Goal: Transaction & Acquisition: Purchase product/service

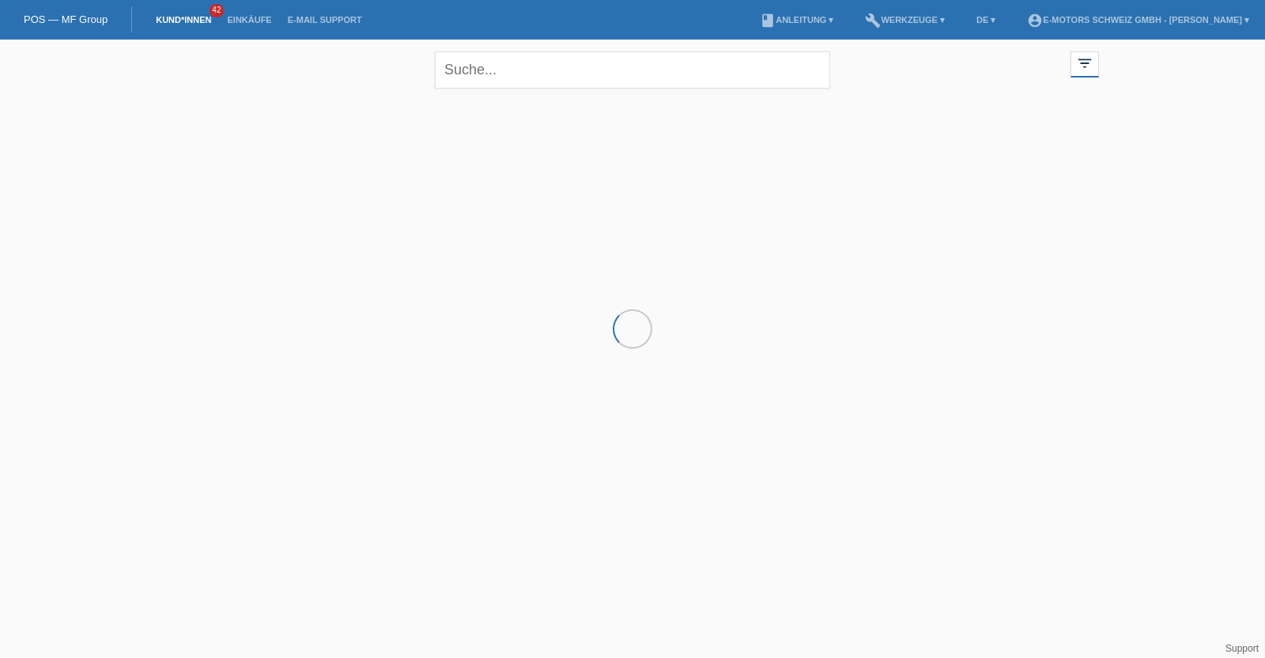
click at [235, 25] on li "Einkäufe" at bounding box center [249, 20] width 60 height 40
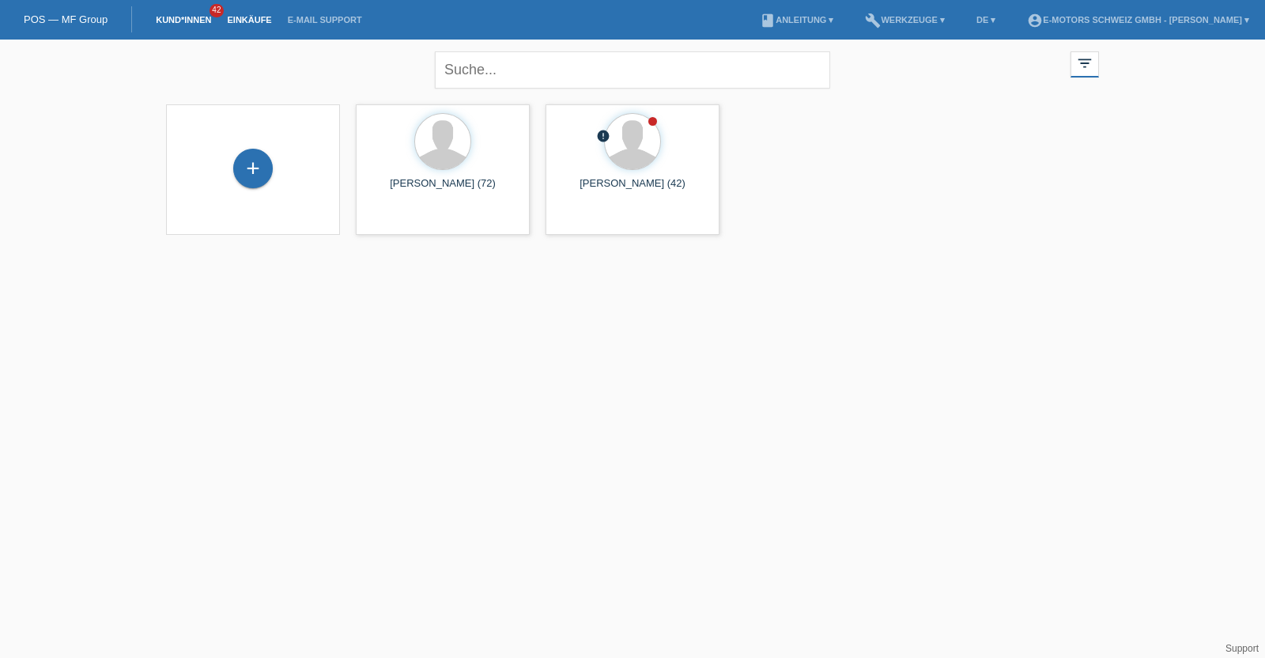
click at [239, 21] on link "Einkäufe" at bounding box center [249, 19] width 60 height 9
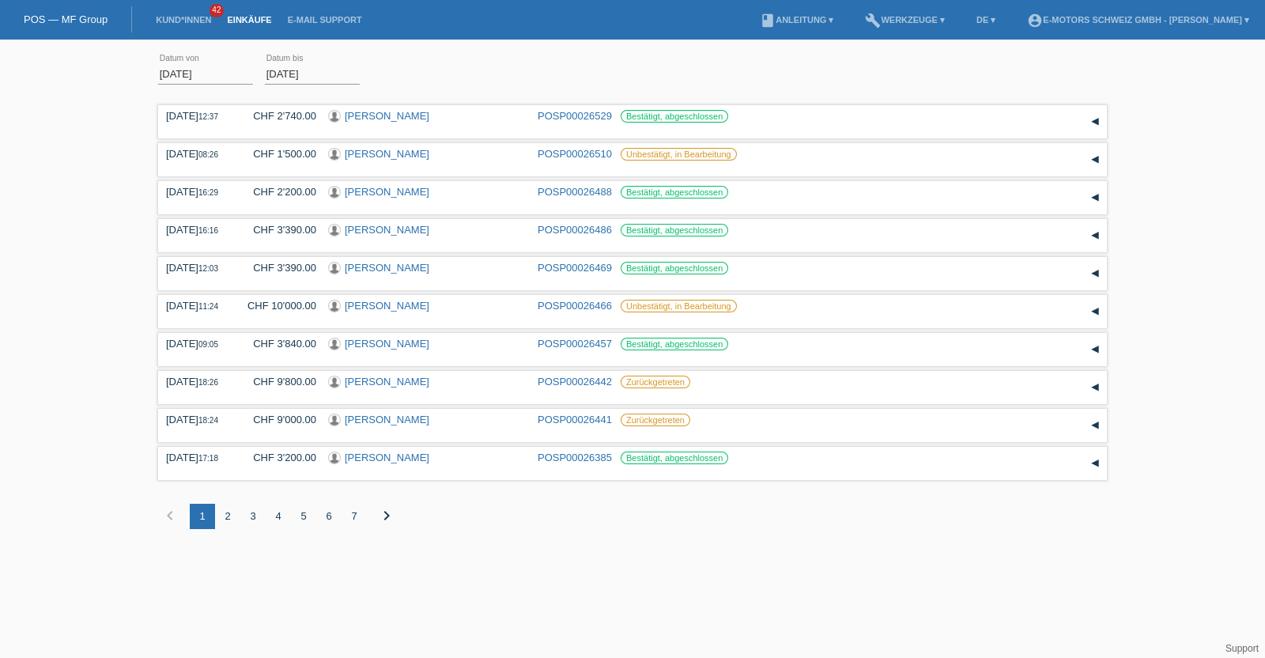
click at [123, 164] on div "01.08.2025 error Datum von 24.08.2025 error Datum bis Übernehmen 12:37 Datum" at bounding box center [632, 299] width 1265 height 505
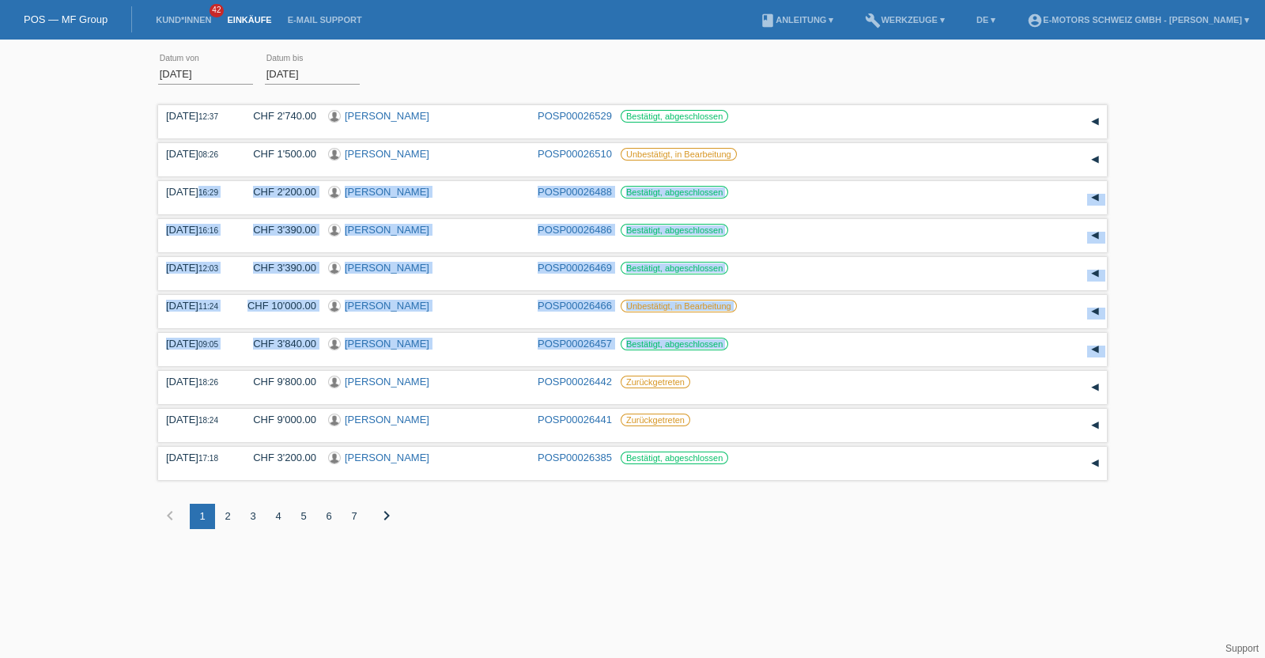
drag, startPoint x: 126, startPoint y: 378, endPoint x: 130, endPoint y: 199, distance: 178.7
click at [130, 199] on div "01.08.2025 error Datum von 24.08.2025 error Datum bis Übernehmen 12:37 Datum" at bounding box center [632, 299] width 1265 height 505
click at [154, 290] on div "01.08.2025 error Datum von 24.08.2025 error Datum bis Übernehmen 12:37 Datum" at bounding box center [632, 299] width 1265 height 505
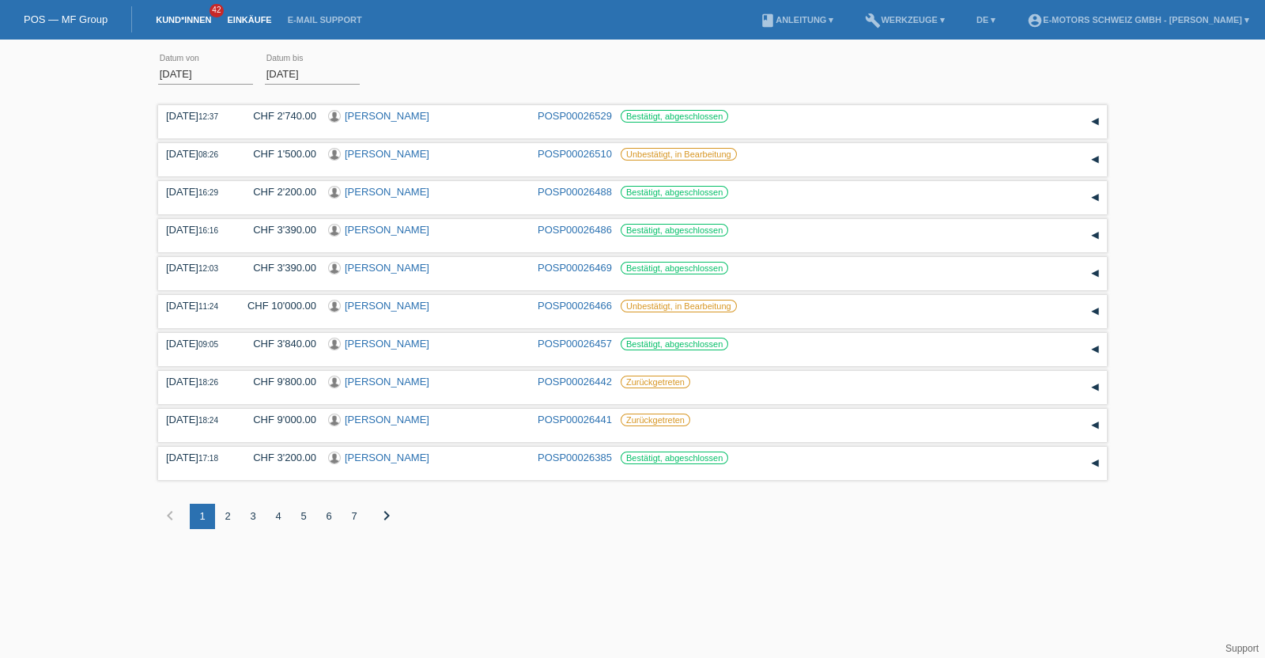
click at [185, 21] on link "Kund*innen" at bounding box center [183, 19] width 71 height 9
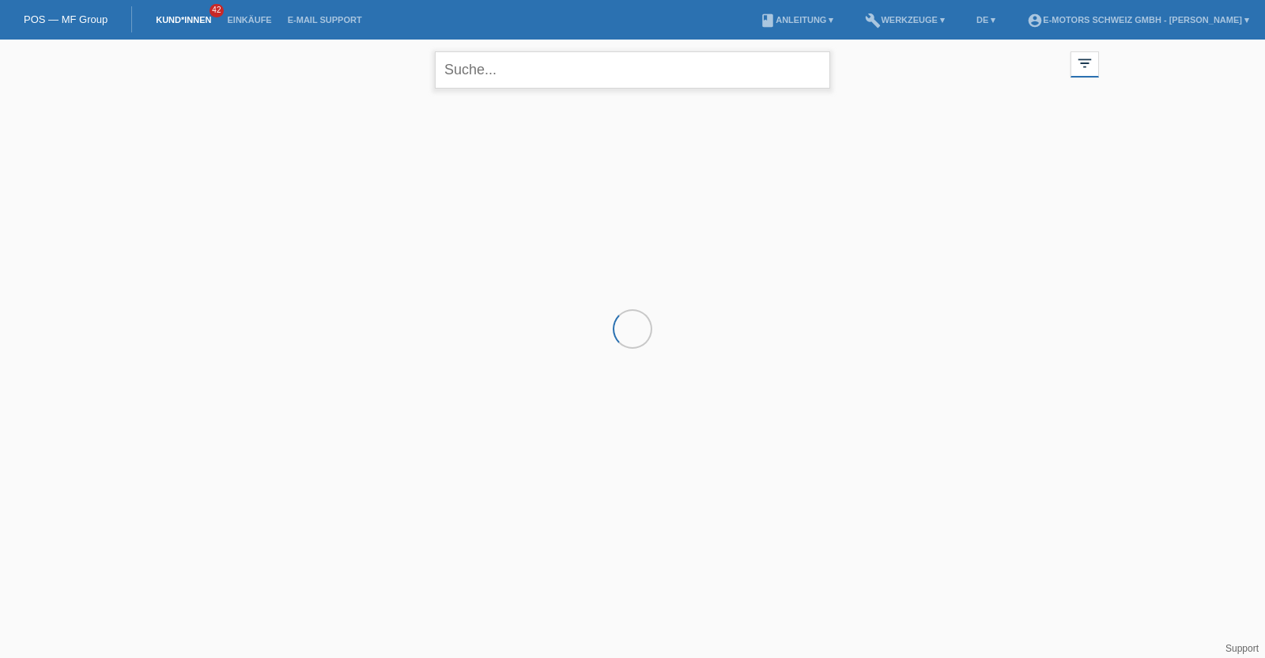
click at [491, 70] on input "text" at bounding box center [632, 69] width 395 height 37
type input "mannino"
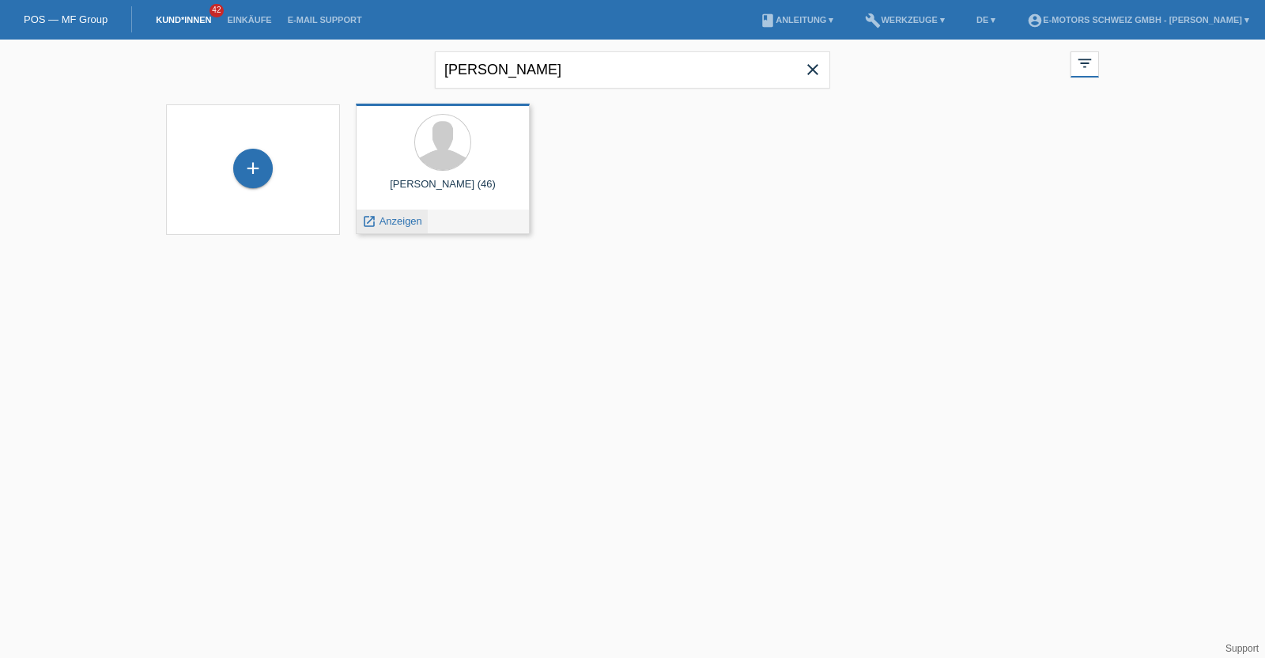
click at [389, 231] on div "launch Anzeigen" at bounding box center [392, 221] width 71 height 24
click at [389, 225] on span "Anzeigen" at bounding box center [400, 221] width 43 height 12
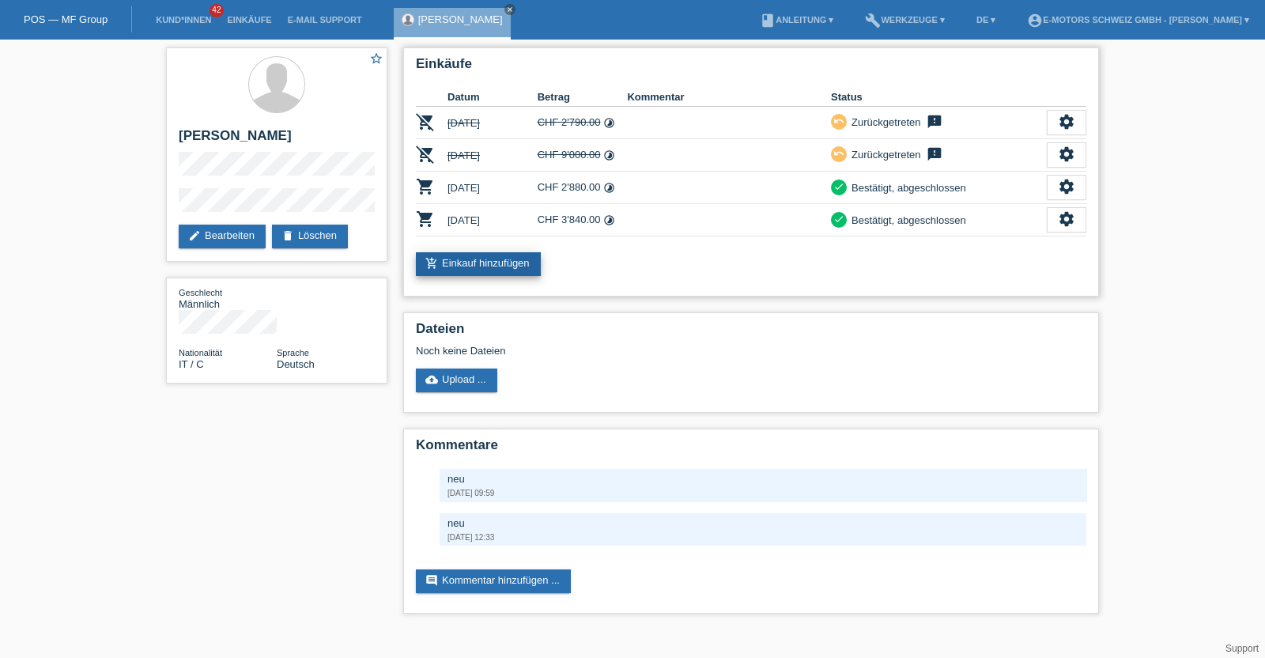
click at [466, 265] on link "add_shopping_cart Einkauf hinzufügen" at bounding box center [478, 264] width 125 height 24
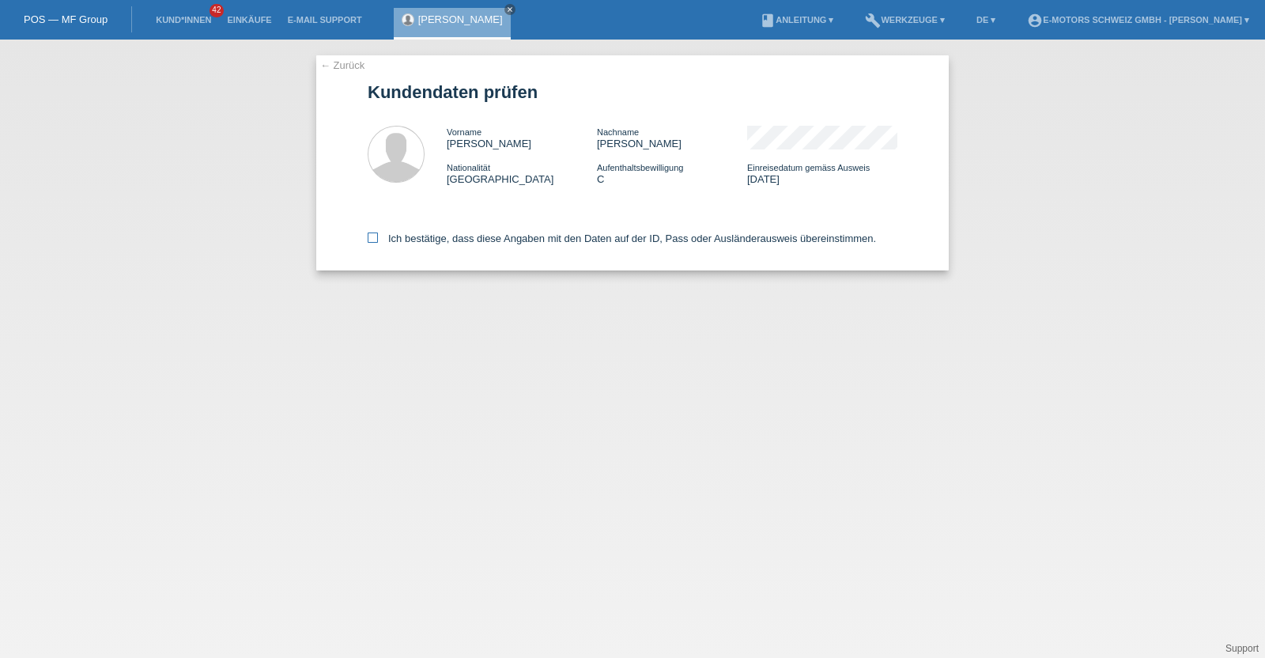
click at [503, 238] on label "Ich bestätige, dass diese Angaben mit den Daten auf der ID, Pass oder Ausländer…" at bounding box center [622, 238] width 508 height 12
click at [378, 238] on input "Ich bestätige, dass diese Angaben mit den Daten auf der ID, Pass oder Ausländer…" at bounding box center [373, 237] width 10 height 10
checkbox input "true"
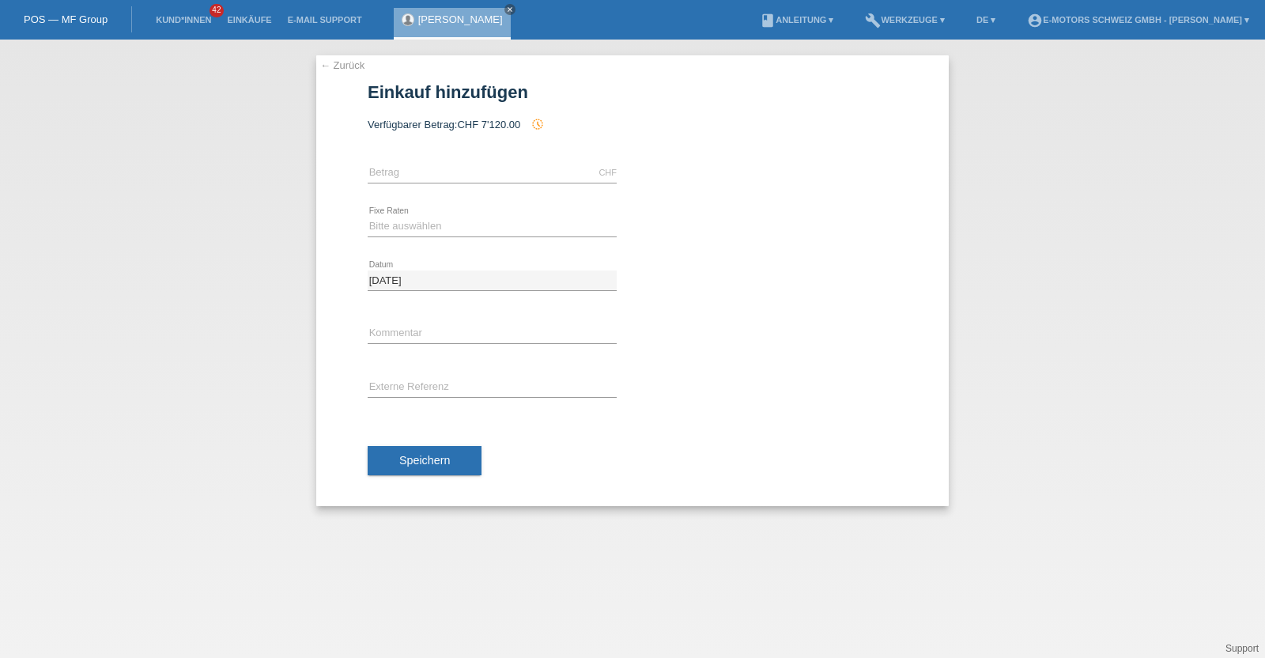
click at [498, 126] on span "CHF 7'120.00" at bounding box center [488, 125] width 63 height 12
click at [451, 163] on input "text" at bounding box center [492, 173] width 249 height 20
type input "3790.00"
click at [396, 226] on select "Bitte auswählen 12 Raten 24 Raten 36 Raten 48 Raten" at bounding box center [492, 226] width 249 height 19
select select "214"
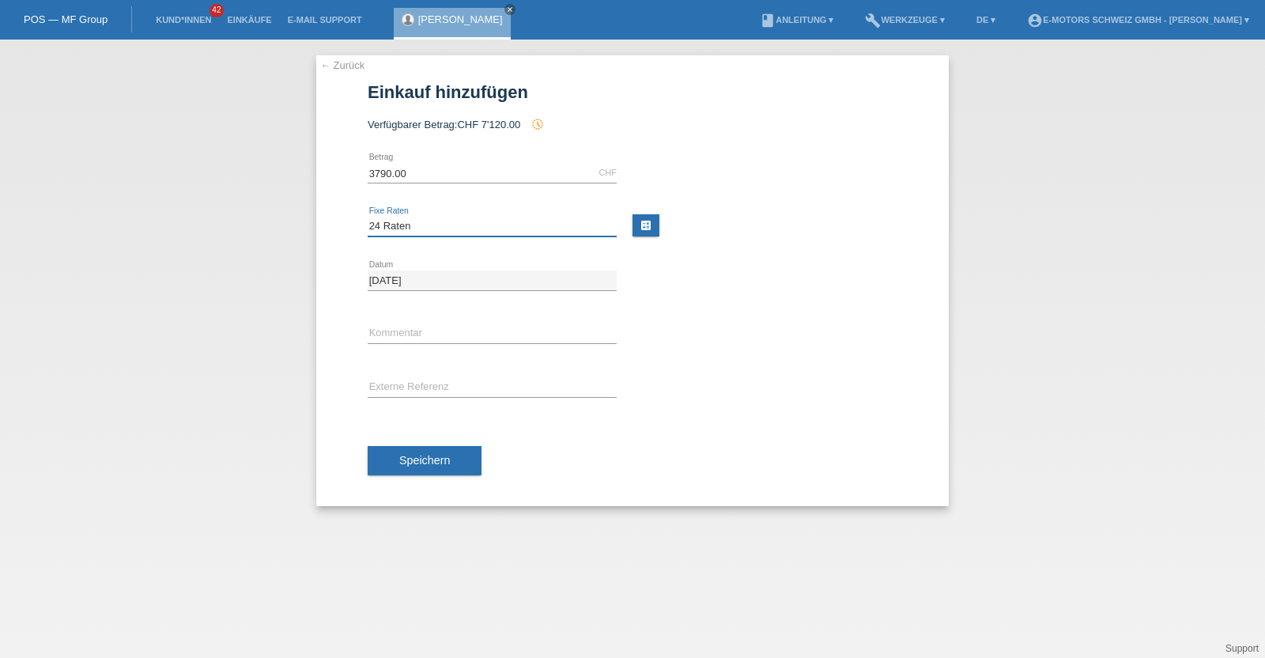
click at [368, 217] on select "Bitte auswählen 12 Raten 24 Raten 36 Raten 48 Raten" at bounding box center [492, 226] width 249 height 19
click at [427, 454] on span "Speichern" at bounding box center [424, 460] width 51 height 13
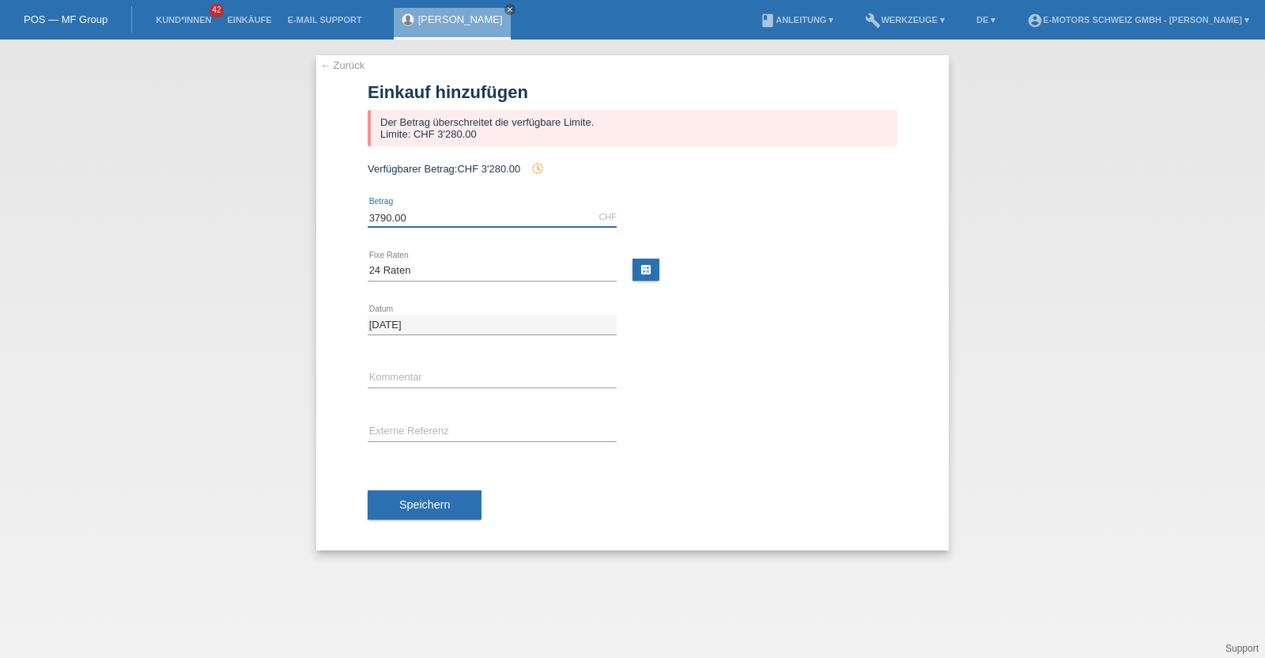
drag, startPoint x: 466, startPoint y: 214, endPoint x: 311, endPoint y: 207, distance: 155.9
click at [311, 207] on div "← Zurück Einkauf hinzufügen Der Betrag überschreitet die verfügbare Limite. Lim…" at bounding box center [632, 349] width 1265 height 618
type input "3280.00"
click at [298, 316] on div "← Zurück Einkauf hinzufügen Der Betrag überschreitet die verfügbare Limite. Lim…" at bounding box center [632, 349] width 1265 height 618
click at [424, 502] on span "Speichern" at bounding box center [424, 504] width 51 height 13
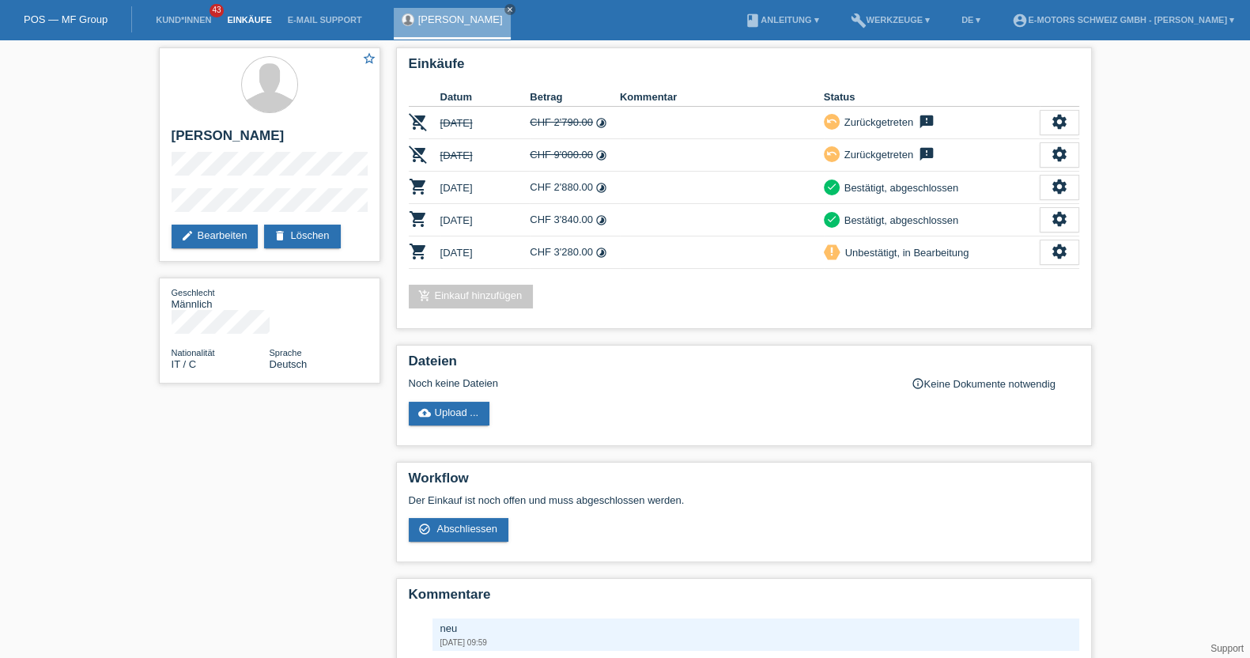
click at [221, 17] on link "Einkäufe" at bounding box center [249, 19] width 60 height 9
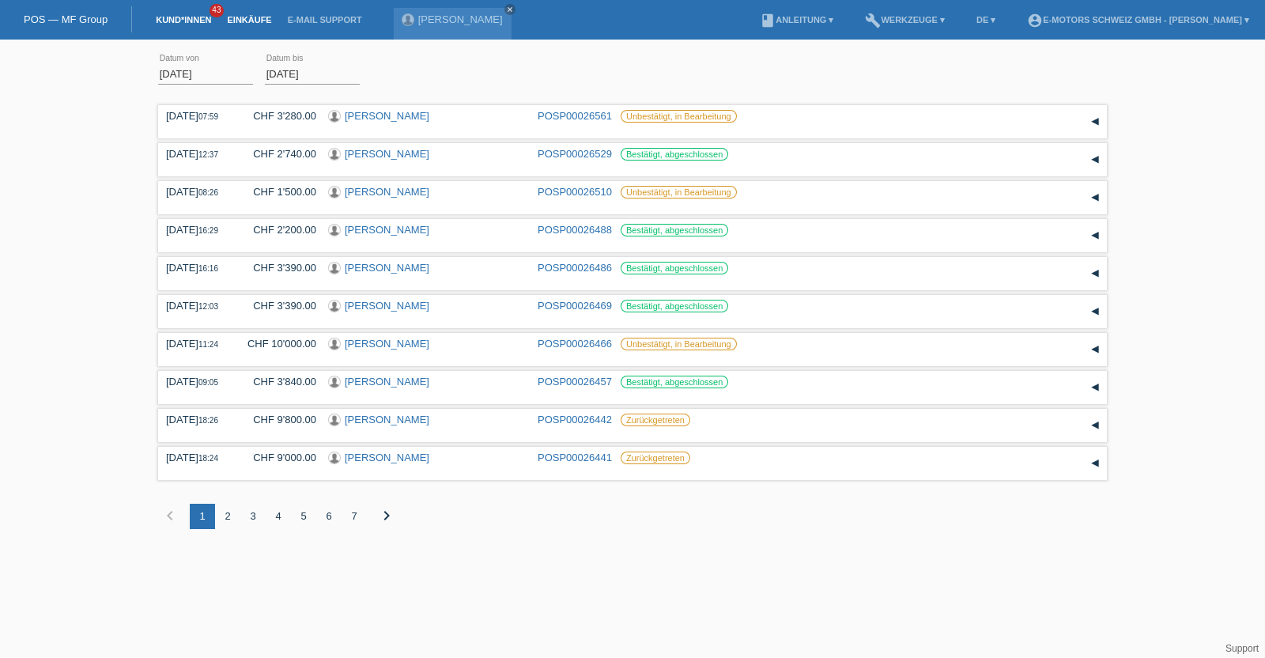
click at [189, 21] on link "Kund*innen" at bounding box center [183, 19] width 71 height 9
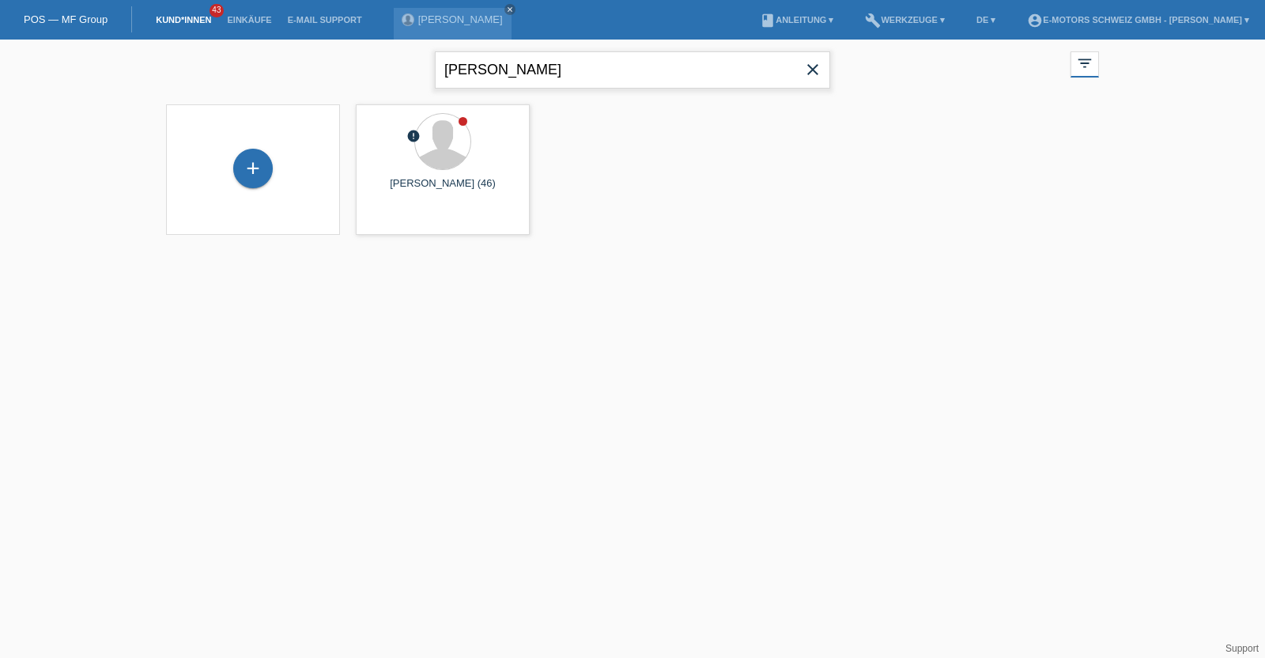
click at [607, 74] on input "mannino" at bounding box center [632, 69] width 395 height 37
type input "santiago"
click at [269, 169] on div "+" at bounding box center [253, 169] width 40 height 40
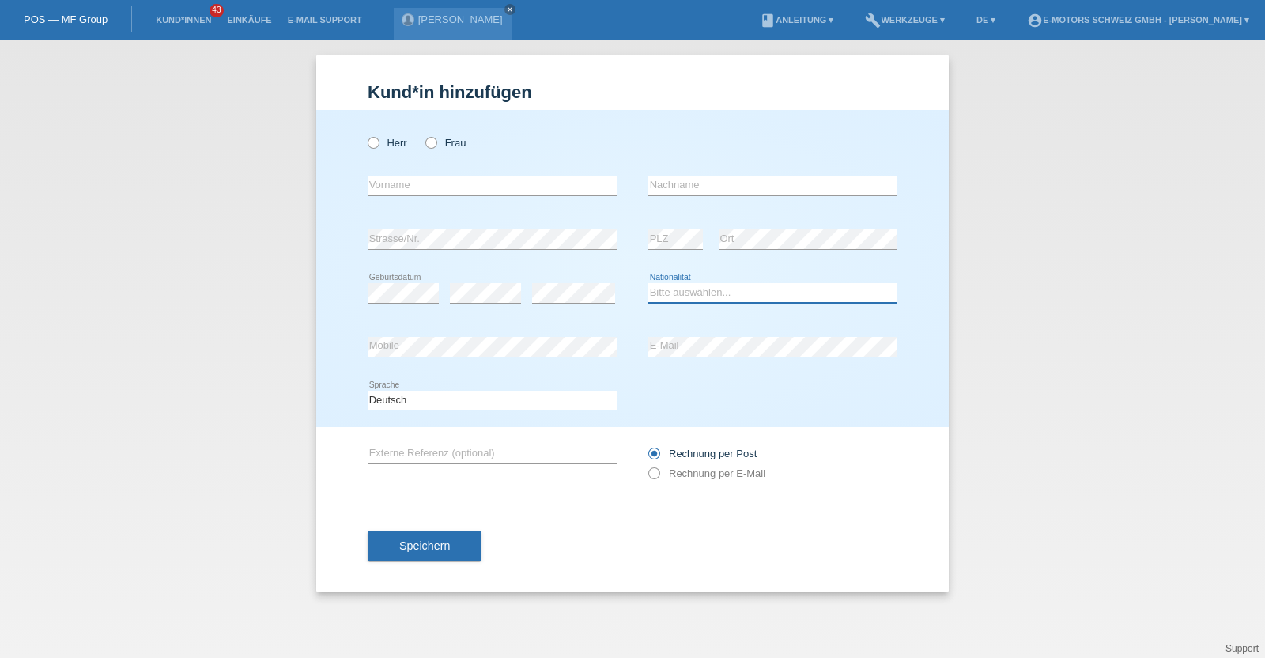
click at [689, 299] on select "Bitte auswählen... Schweiz Deutschland Liechtenstein Österreich ------------ Af…" at bounding box center [772, 292] width 249 height 19
select select "ES"
click at [648, 283] on select "Bitte auswählen... Schweiz Deutschland Liechtenstein Österreich ------------ Af…" at bounding box center [772, 292] width 249 height 19
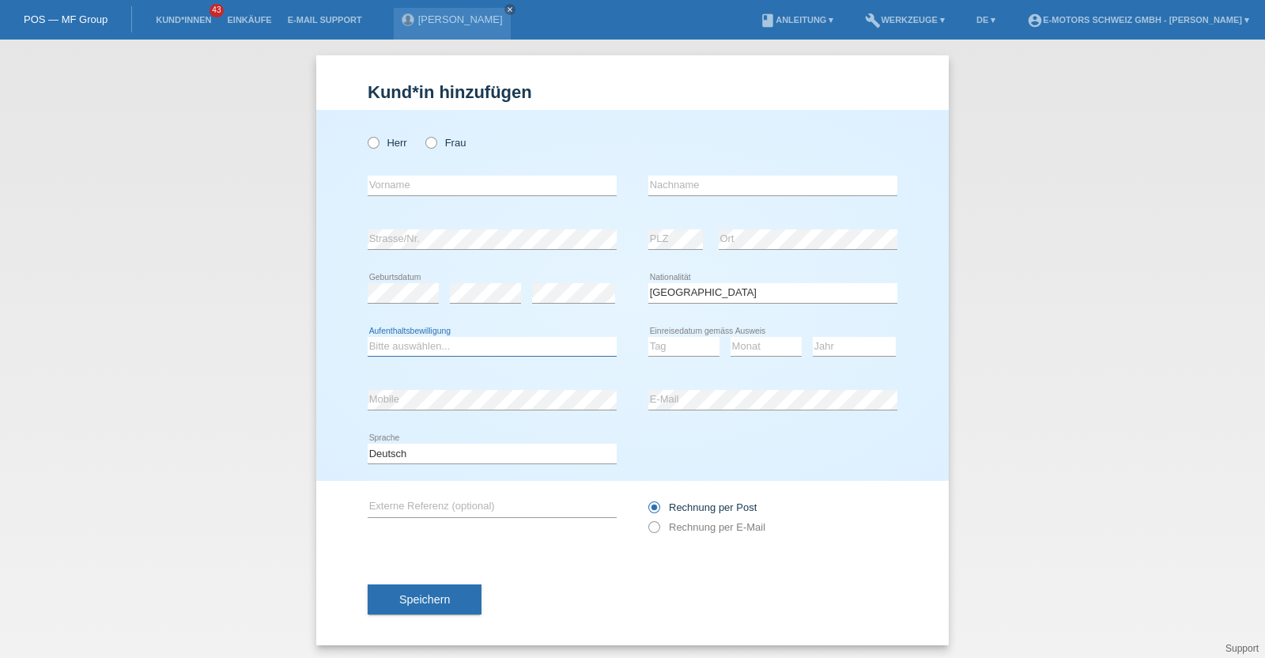
click at [504, 343] on select "Bitte auswählen... C B B - Flüchtlingsstatus Andere" at bounding box center [492, 346] width 249 height 19
select select "C"
click at [368, 337] on select "Bitte auswählen... C B B - Flüchtlingsstatus Andere" at bounding box center [492, 346] width 249 height 19
click at [544, 102] on form "Kund*in hinzufügen Kunde hinzufügen Kundin hinzufügen Herr Frau error Vorname e…" at bounding box center [633, 363] width 530 height 563
click at [383, 152] on div "Herr Frau" at bounding box center [492, 142] width 249 height 32
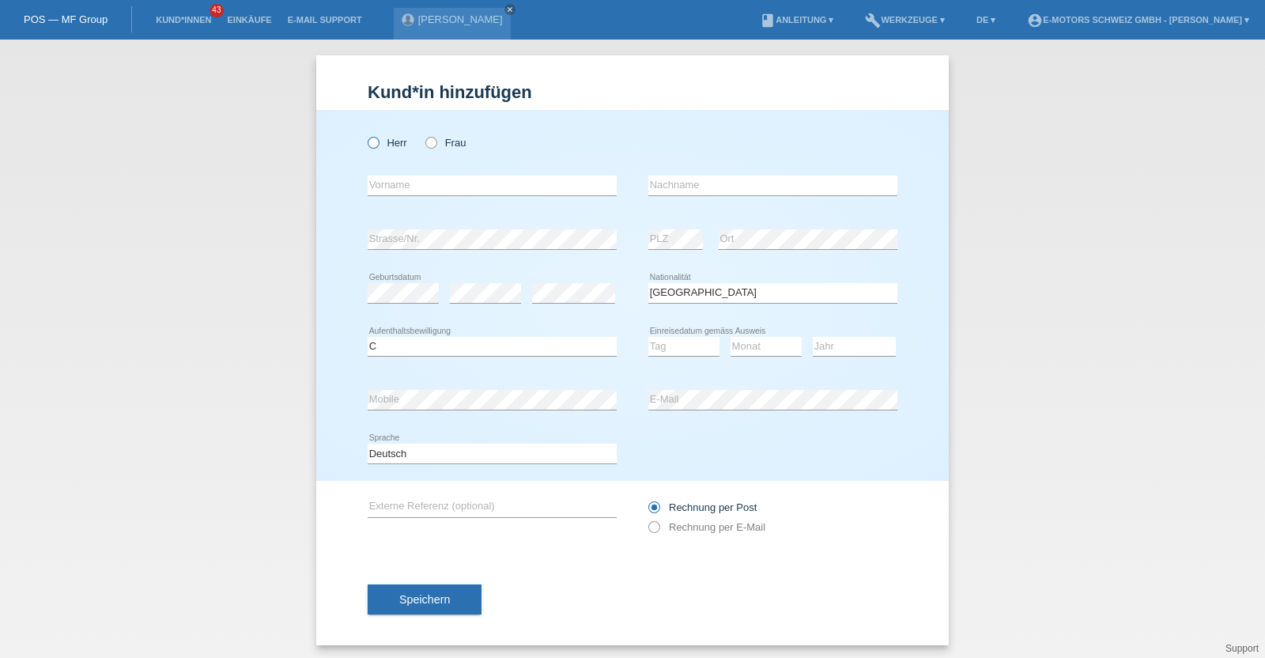
click at [375, 144] on label "Herr" at bounding box center [388, 143] width 40 height 12
click at [375, 144] on input "Herr" at bounding box center [373, 142] width 10 height 10
radio input "true"
click at [398, 187] on input "text" at bounding box center [492, 185] width 249 height 20
type input "Rafael"
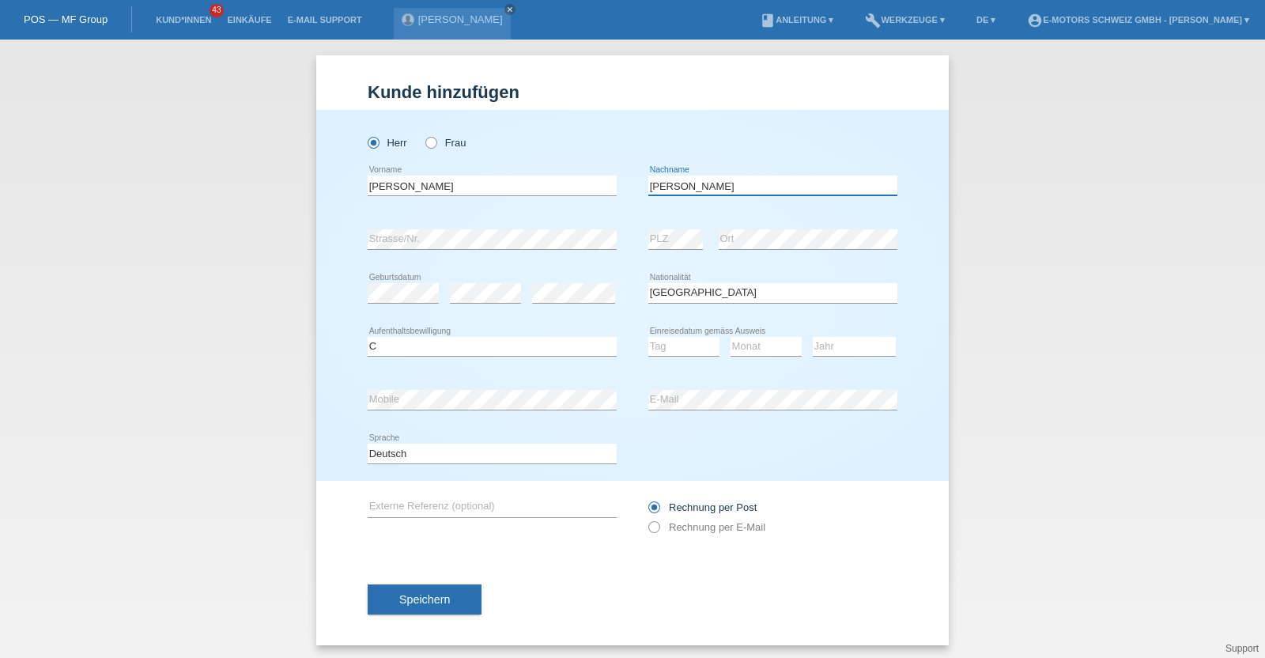
type input "Santiago Yanez"
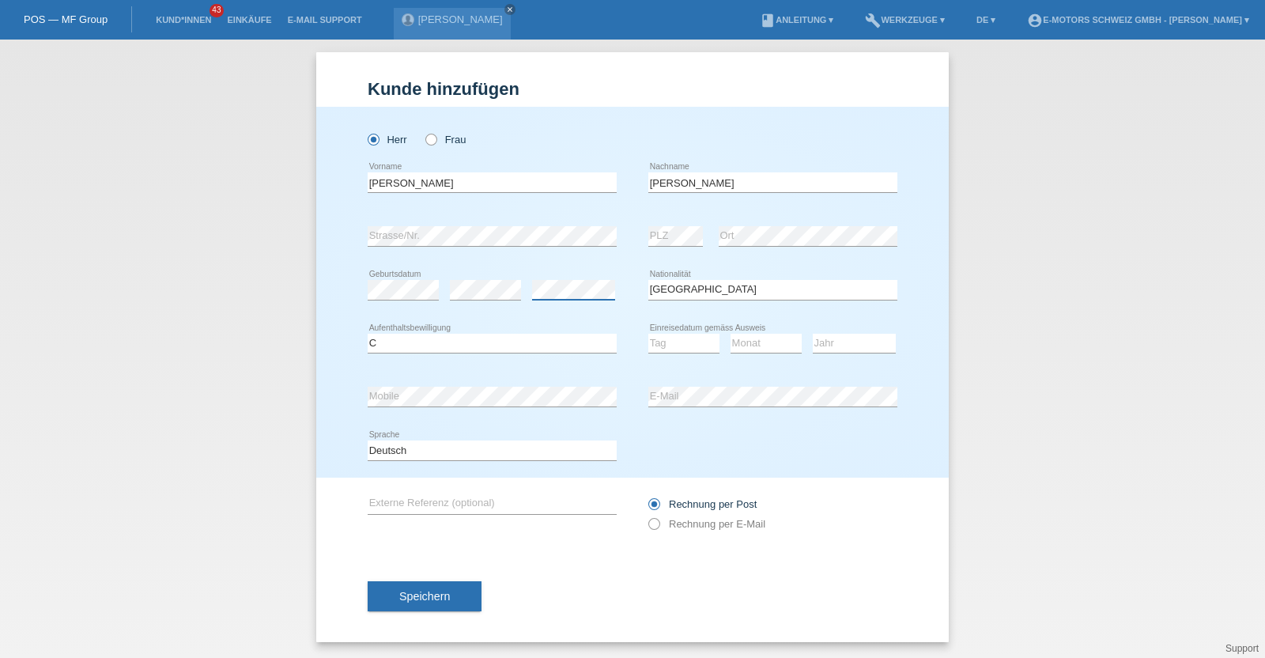
scroll to position [2, 0]
click at [662, 339] on select "Tag 01 02 03 04 05 06 07 08 09 10 11" at bounding box center [683, 343] width 71 height 19
select select "30"
click at [648, 334] on select "Tag 01 02 03 04 05 06 07 08 09 10 11" at bounding box center [683, 343] width 71 height 19
click at [736, 338] on select "Monat 01 02 03 04 05 06 07 08 09 10 11" at bounding box center [765, 343] width 71 height 19
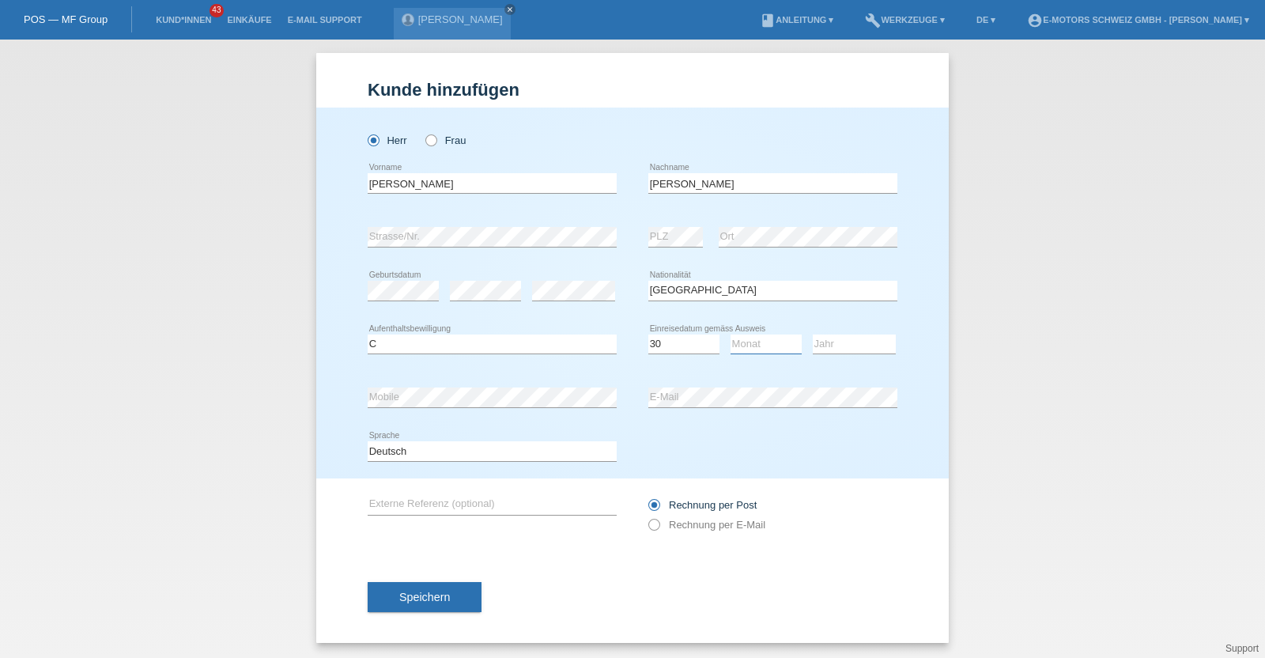
select select "07"
click at [730, 334] on select "Monat 01 02 03 04 05 06 07 08 09 10 11" at bounding box center [765, 343] width 71 height 19
click at [843, 339] on select "Jahr 2025 2024 2023 2022 2021 2020 2019 2018 2017 2016 2015 2014 2013 2012 2011…" at bounding box center [854, 343] width 83 height 19
select select "2010"
click at [813, 334] on select "Jahr 2025 2024 2023 2022 2021 2020 2019 2018 2017 2016 2015 2014 2013 2012 2011…" at bounding box center [854, 343] width 83 height 19
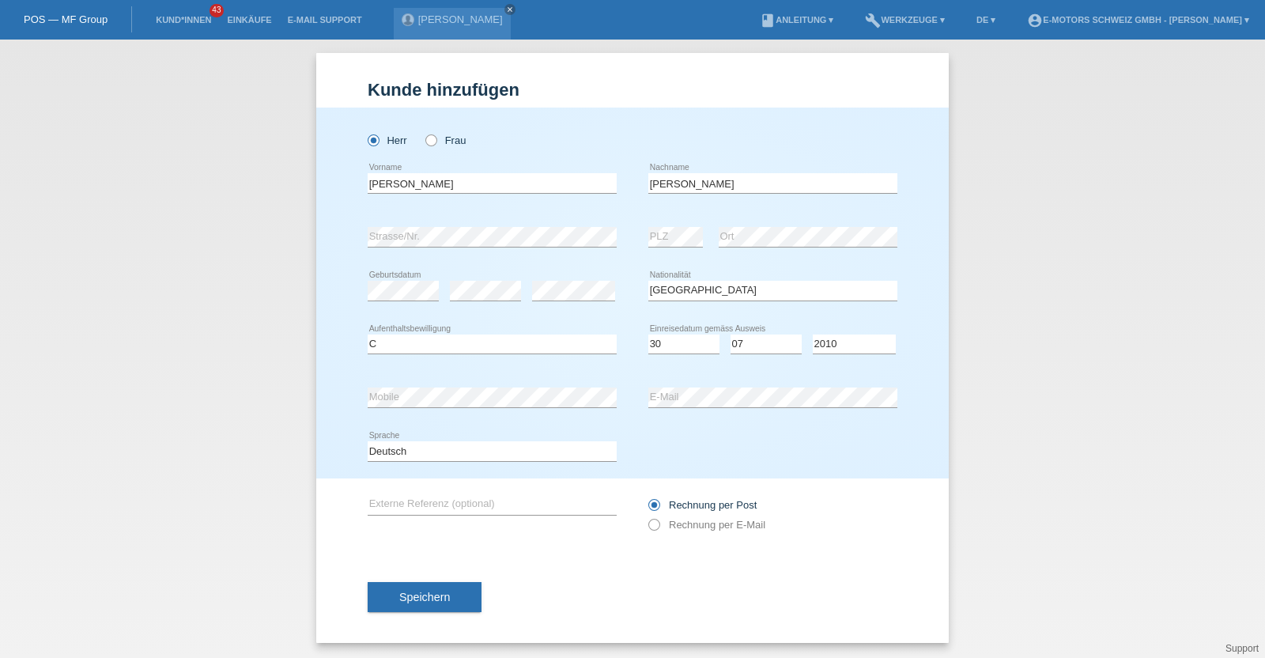
click at [508, 315] on div "error" at bounding box center [485, 291] width 71 height 54
click at [526, 407] on div "error Mobile" at bounding box center [492, 398] width 249 height 54
click at [639, 245] on div "error Strasse/Nr. error PLZ error Ort" at bounding box center [633, 237] width 530 height 54
click at [402, 603] on button "Speichern" at bounding box center [425, 597] width 114 height 30
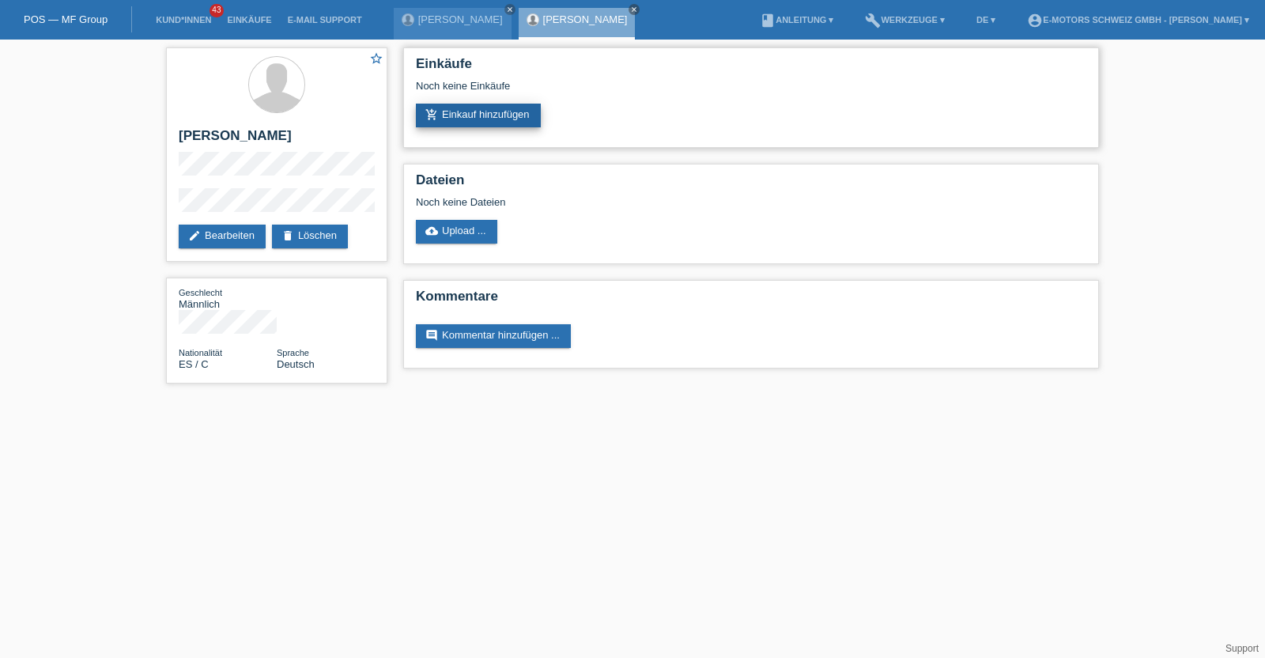
click at [468, 123] on link "add_shopping_cart Einkauf hinzufügen" at bounding box center [478, 116] width 125 height 24
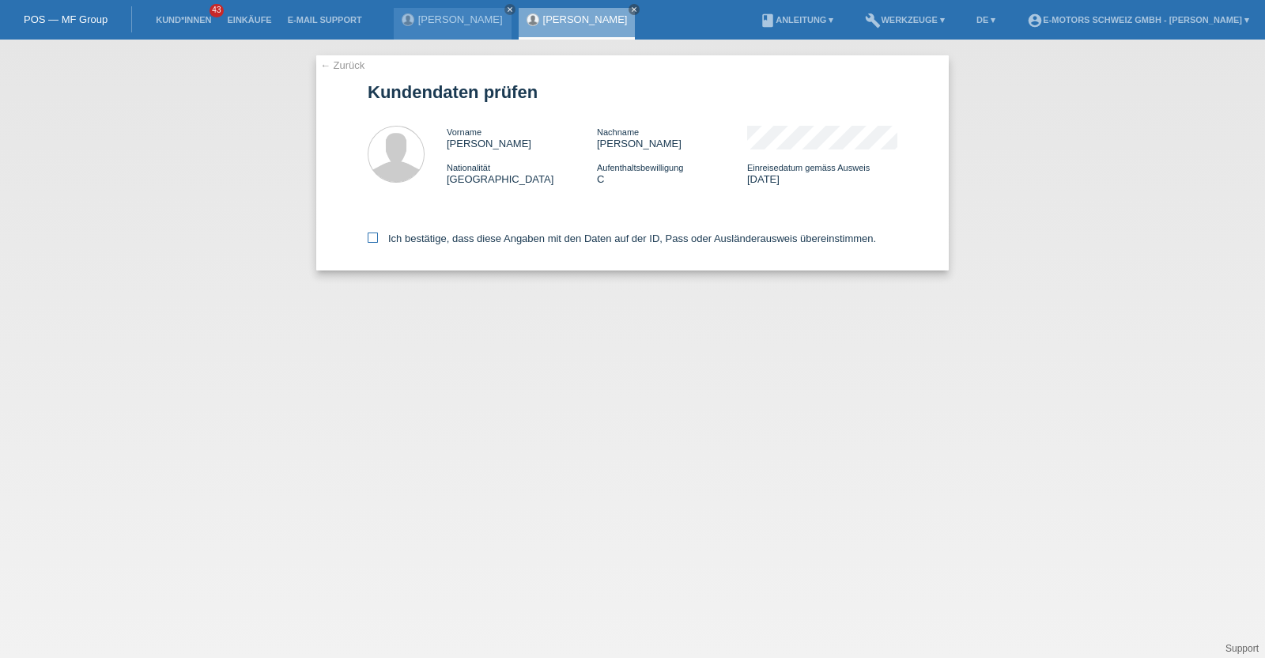
click at [465, 235] on label "Ich bestätige, dass diese Angaben mit den Daten auf der ID, Pass oder Ausländer…" at bounding box center [622, 238] width 508 height 12
click at [378, 235] on input "Ich bestätige, dass diese Angaben mit den Daten auf der ID, Pass oder Ausländer…" at bounding box center [373, 237] width 10 height 10
checkbox input "true"
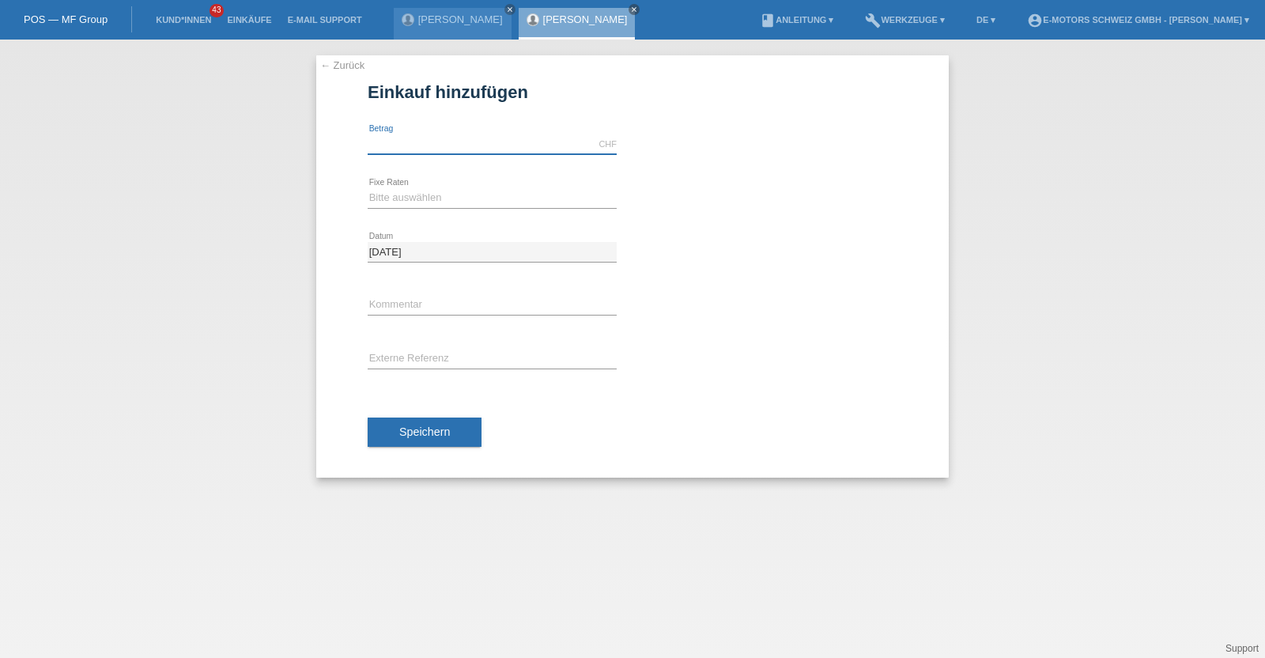
click at [471, 138] on input "text" at bounding box center [492, 144] width 249 height 20
type input "3990.00"
click at [440, 188] on select "Bitte auswählen 12 Raten 24 Raten 36 Raten 48 Raten" at bounding box center [492, 197] width 249 height 19
select select "214"
click at [368, 188] on select "Bitte auswählen 12 Raten 24 Raten 36 Raten 48 Raten" at bounding box center [492, 197] width 249 height 19
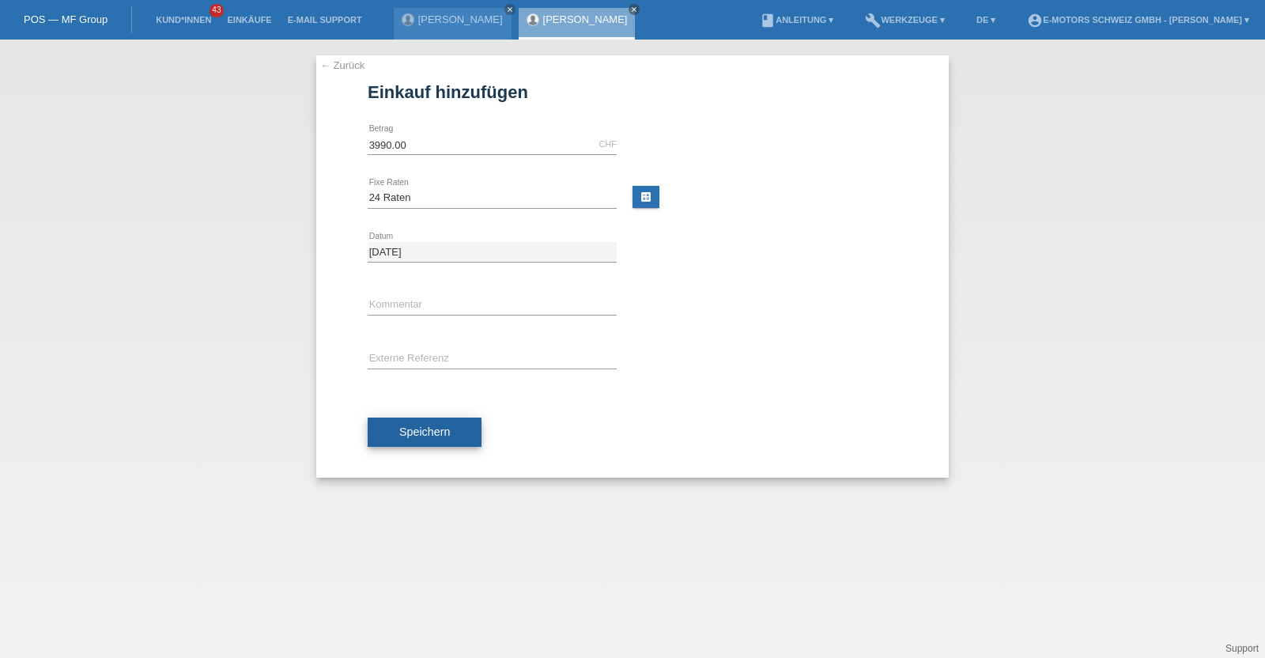
click at [433, 428] on span "Speichern" at bounding box center [424, 431] width 51 height 13
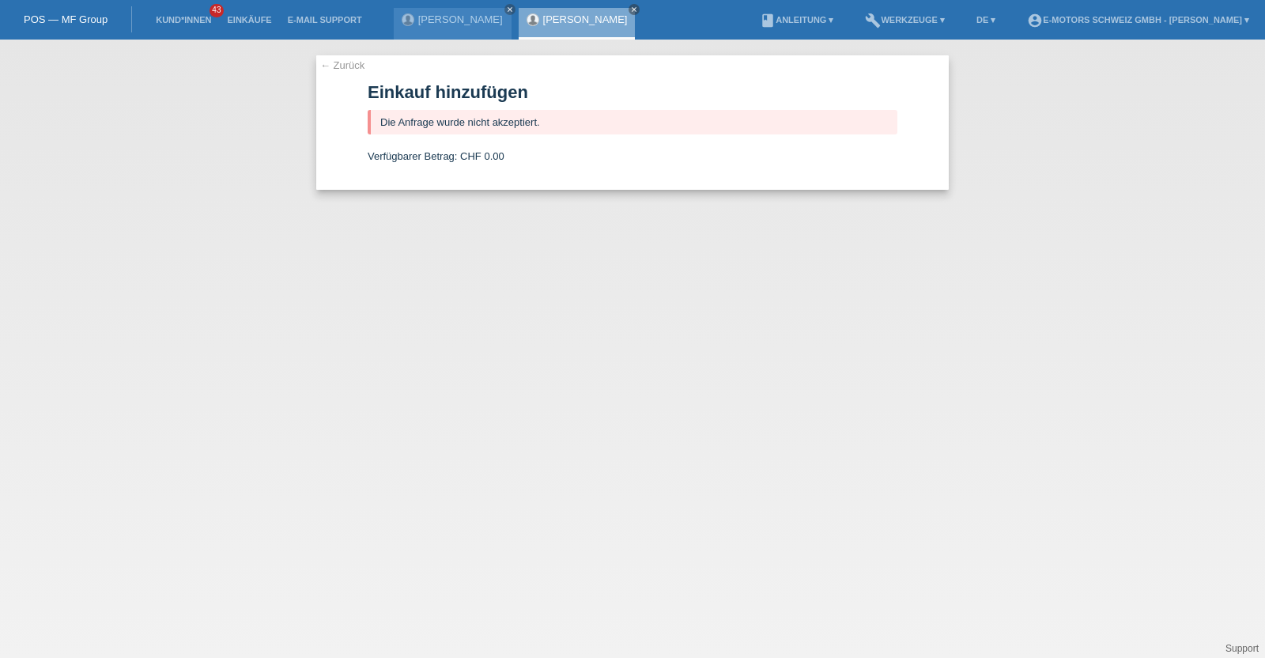
click at [592, 13] on link "[PERSON_NAME]" at bounding box center [585, 19] width 85 height 12
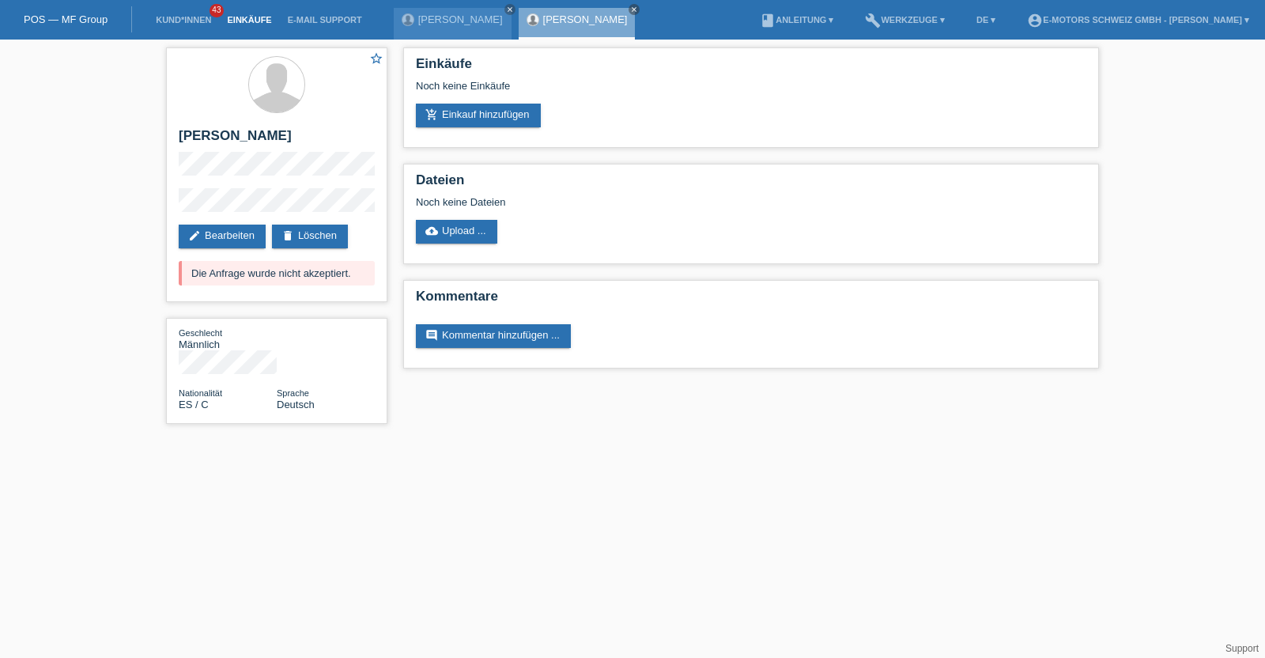
click at [251, 16] on link "Einkäufe" at bounding box center [249, 19] width 60 height 9
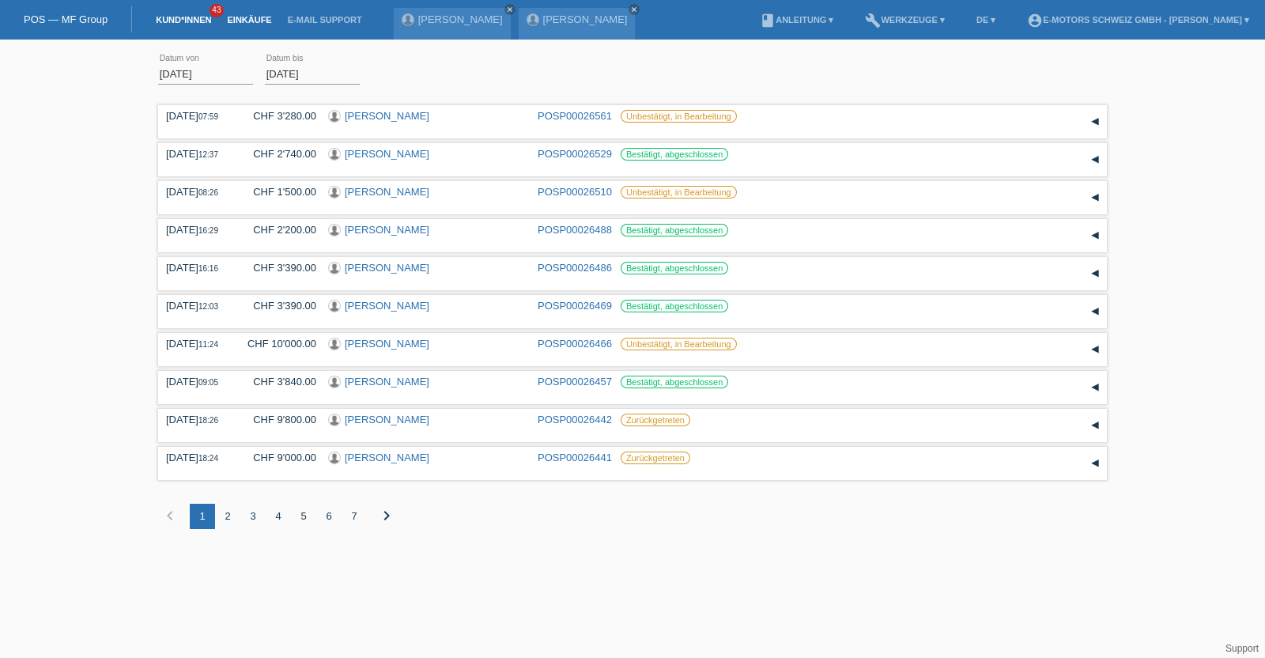
click at [175, 16] on link "Kund*innen" at bounding box center [183, 19] width 71 height 9
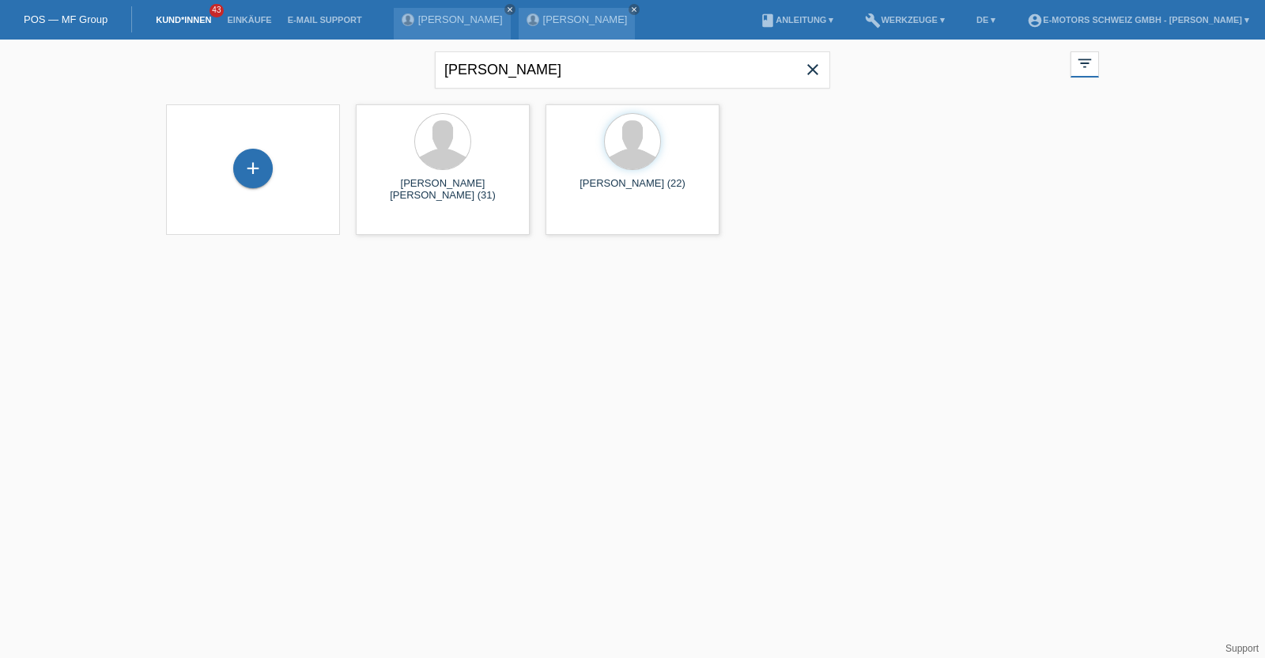
click at [175, 16] on link "Kund*innen" at bounding box center [183, 19] width 71 height 9
click at [411, 227] on div "launch Anzeigen" at bounding box center [392, 221] width 71 height 24
click at [397, 217] on span "Anzeigen" at bounding box center [400, 221] width 43 height 12
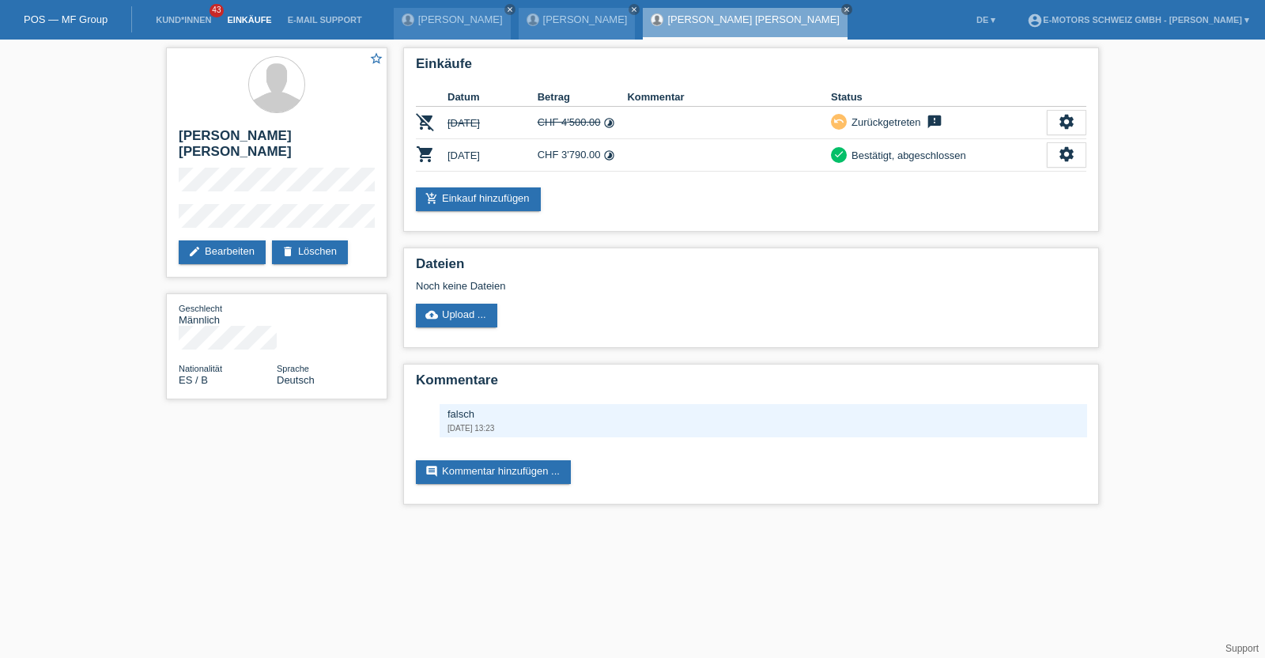
click at [248, 17] on link "Einkäufe" at bounding box center [249, 19] width 60 height 9
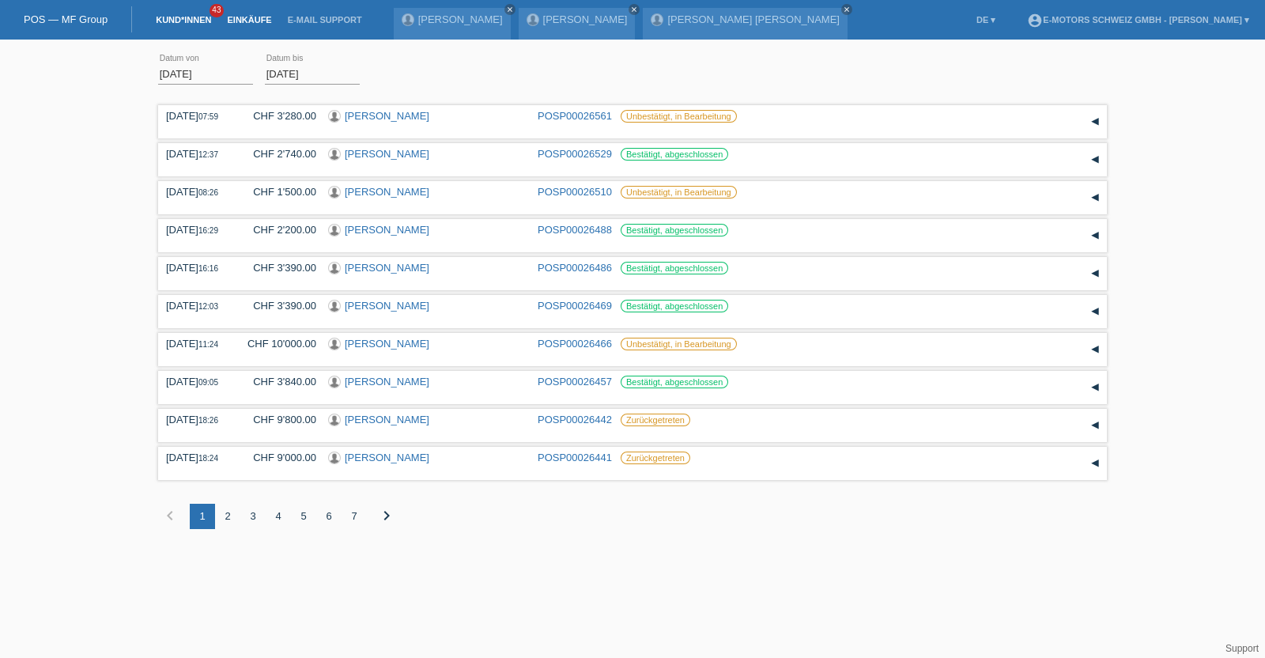
click at [182, 15] on link "Kund*innen" at bounding box center [183, 19] width 71 height 9
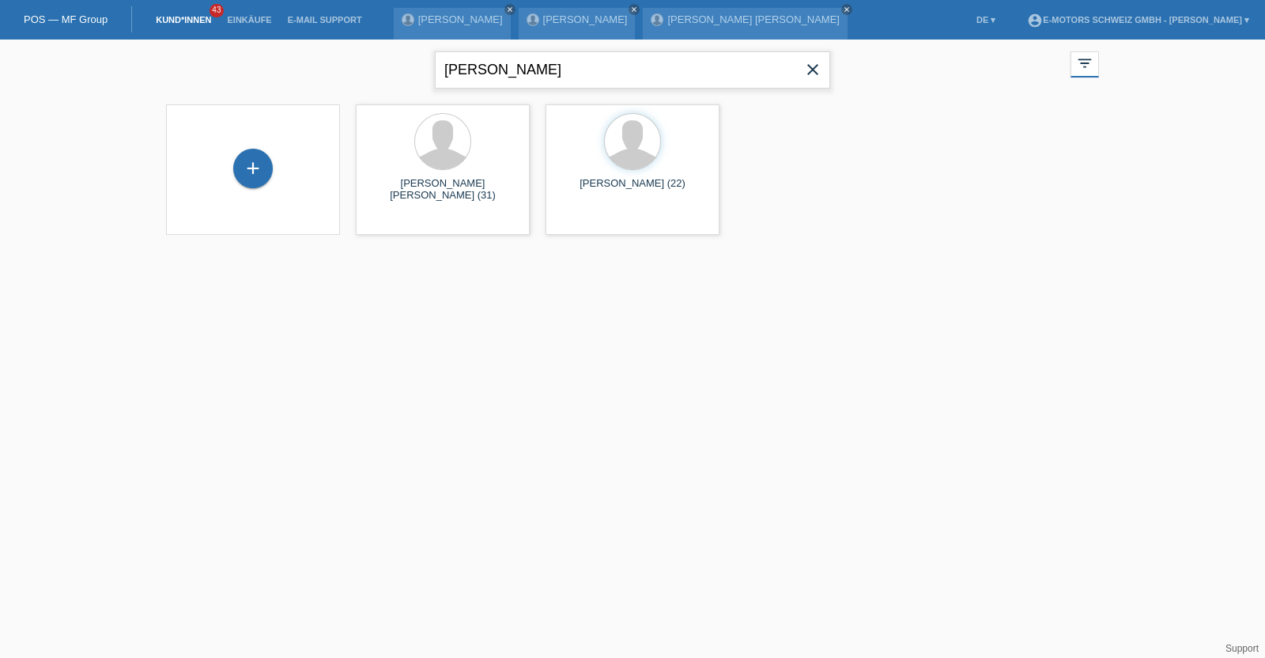
drag, startPoint x: 526, startPoint y: 78, endPoint x: 393, endPoint y: 49, distance: 136.8
click at [393, 49] on div "[PERSON_NAME] close filter_list view_module Alle Kund*innen anzeigen star Marki…" at bounding box center [632, 68] width 949 height 57
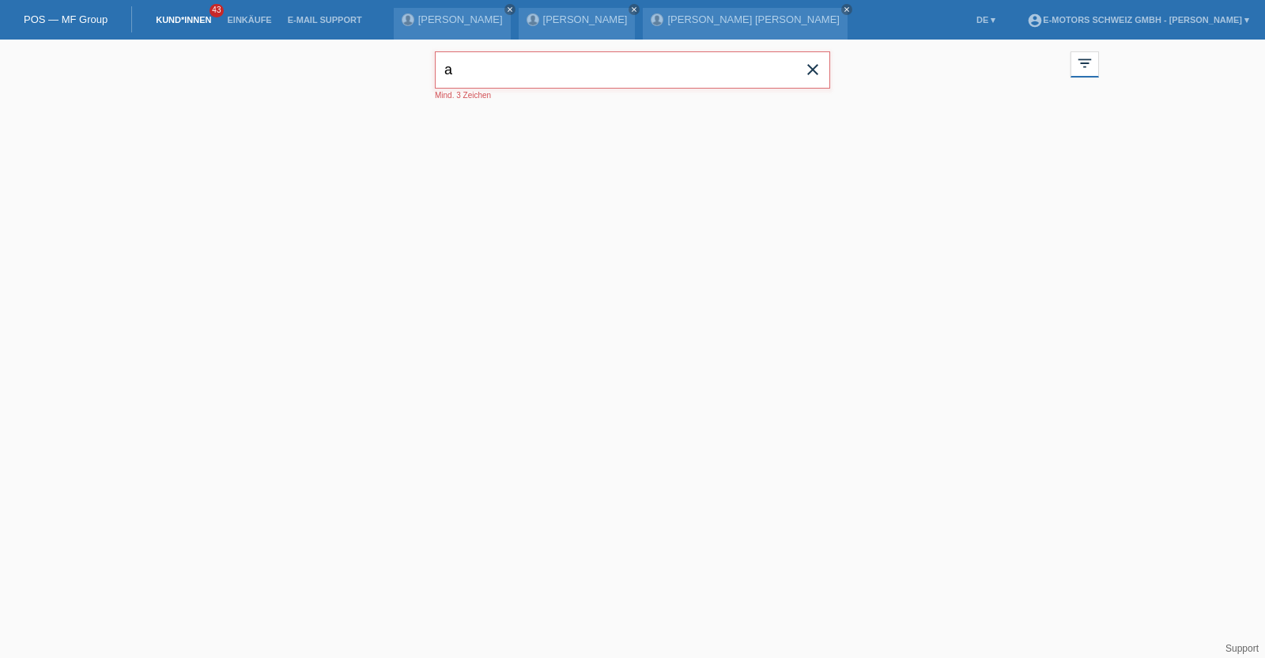
type input "a"
type input "man"
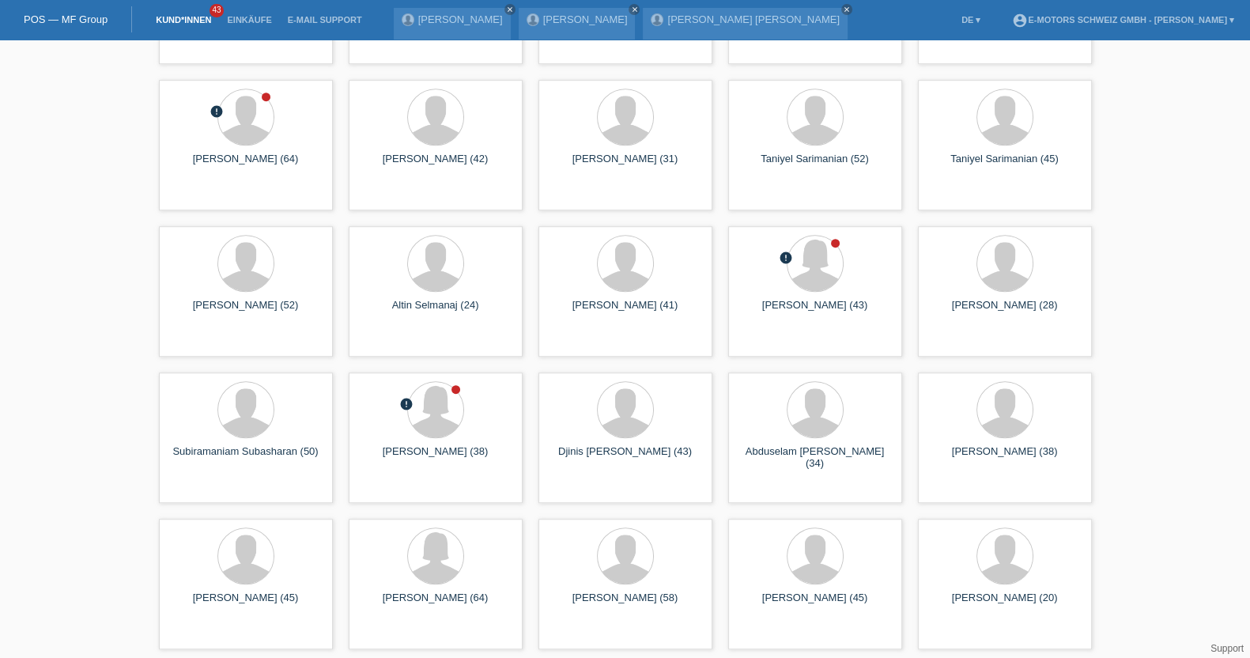
scroll to position [1335, 0]
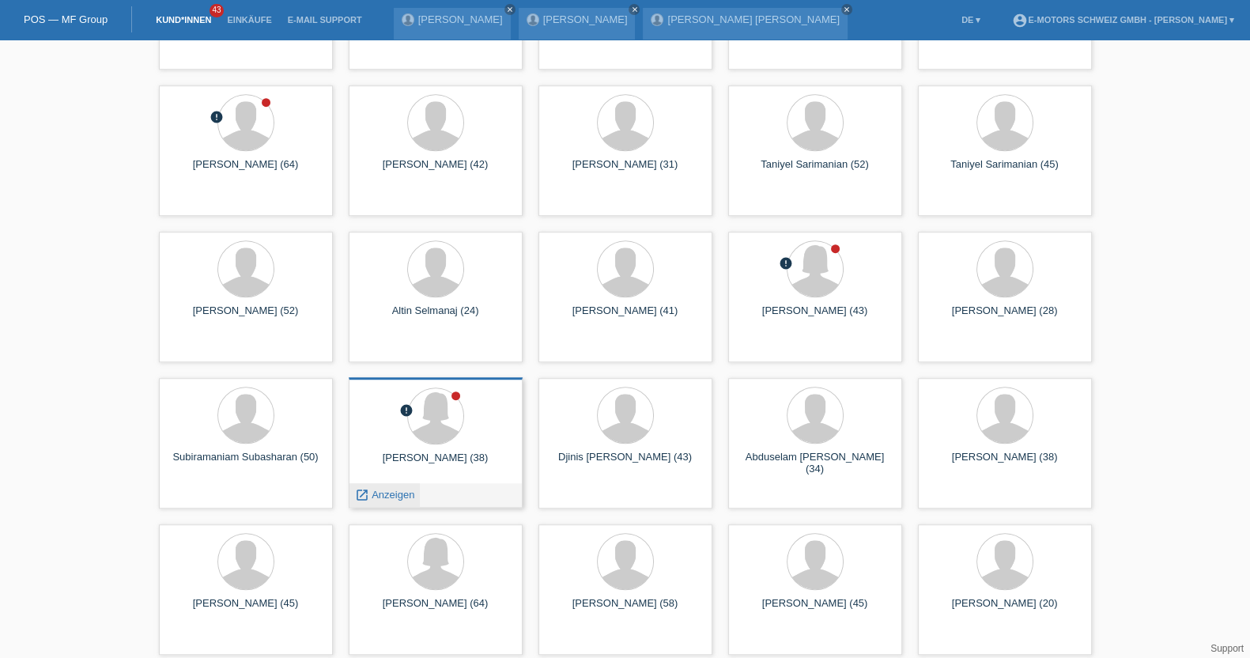
click at [382, 491] on span "Anzeigen" at bounding box center [393, 495] width 43 height 12
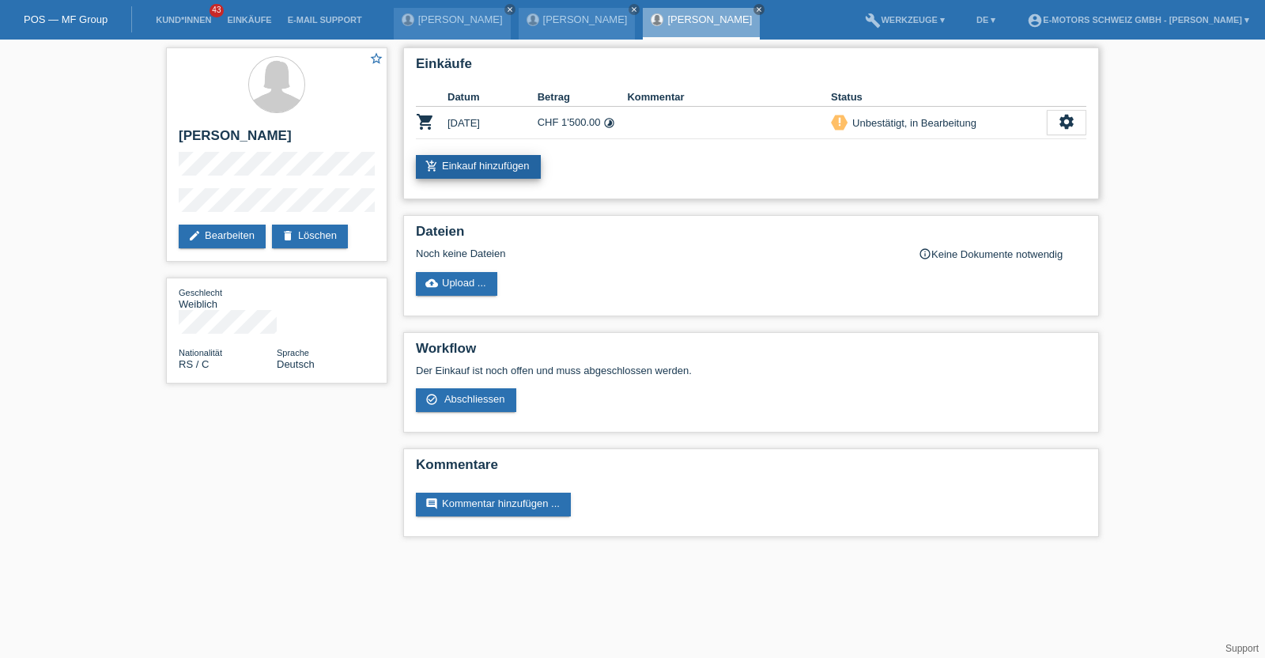
click at [477, 158] on link "add_shopping_cart Einkauf hinzufügen" at bounding box center [478, 167] width 125 height 24
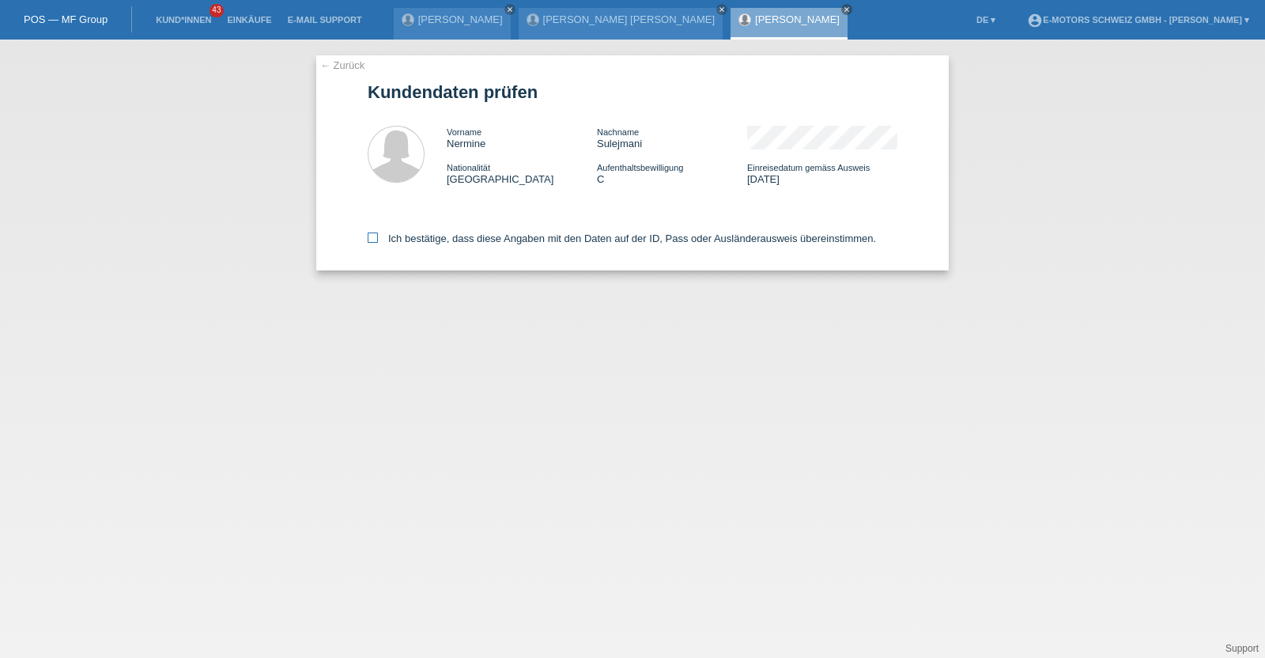
click at [429, 239] on label "Ich bestätige, dass diese Angaben mit den Daten auf der ID, Pass oder Ausländer…" at bounding box center [622, 238] width 508 height 12
click at [378, 239] on input "Ich bestätige, dass diese Angaben mit den Daten auf der ID, Pass oder Ausländer…" at bounding box center [373, 237] width 10 height 10
checkbox input "true"
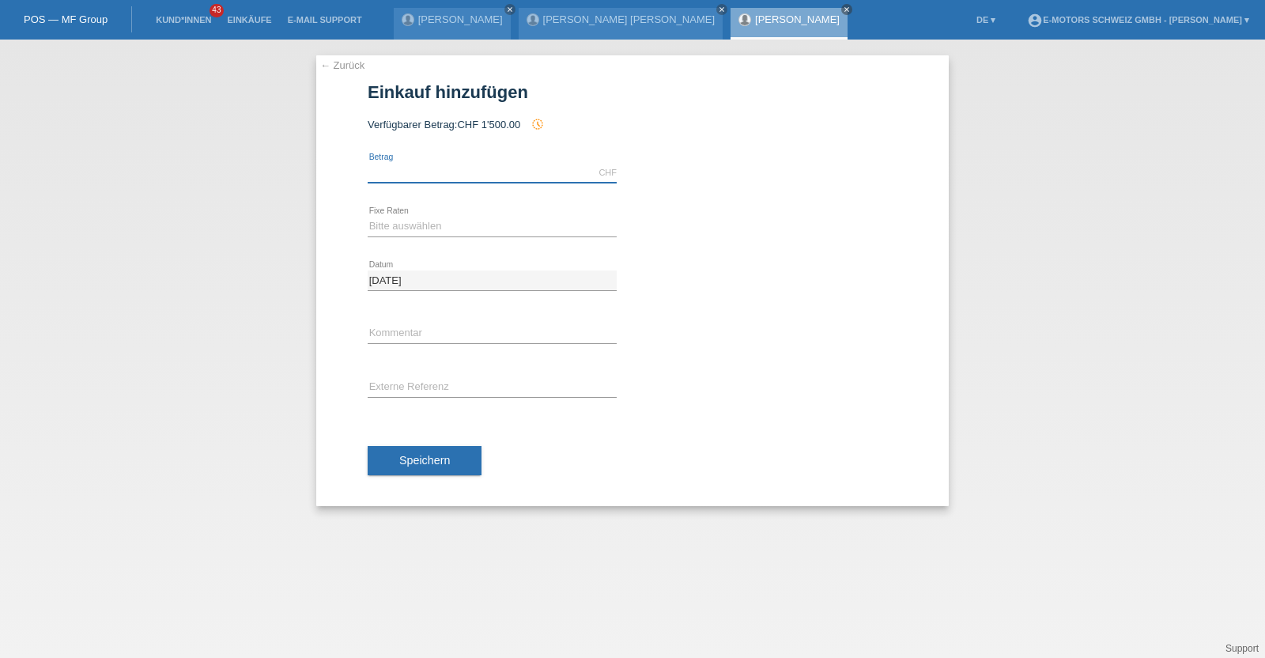
click at [409, 167] on input "text" at bounding box center [492, 173] width 249 height 20
type input "2890.00"
click at [482, 228] on select "Bitte auswählen 12 Raten 24 Raten 36 Raten 48 Raten" at bounding box center [492, 226] width 249 height 19
select select "214"
click at [368, 217] on select "Bitte auswählen 12 Raten 24 Raten 36 Raten 48 Raten" at bounding box center [492, 226] width 249 height 19
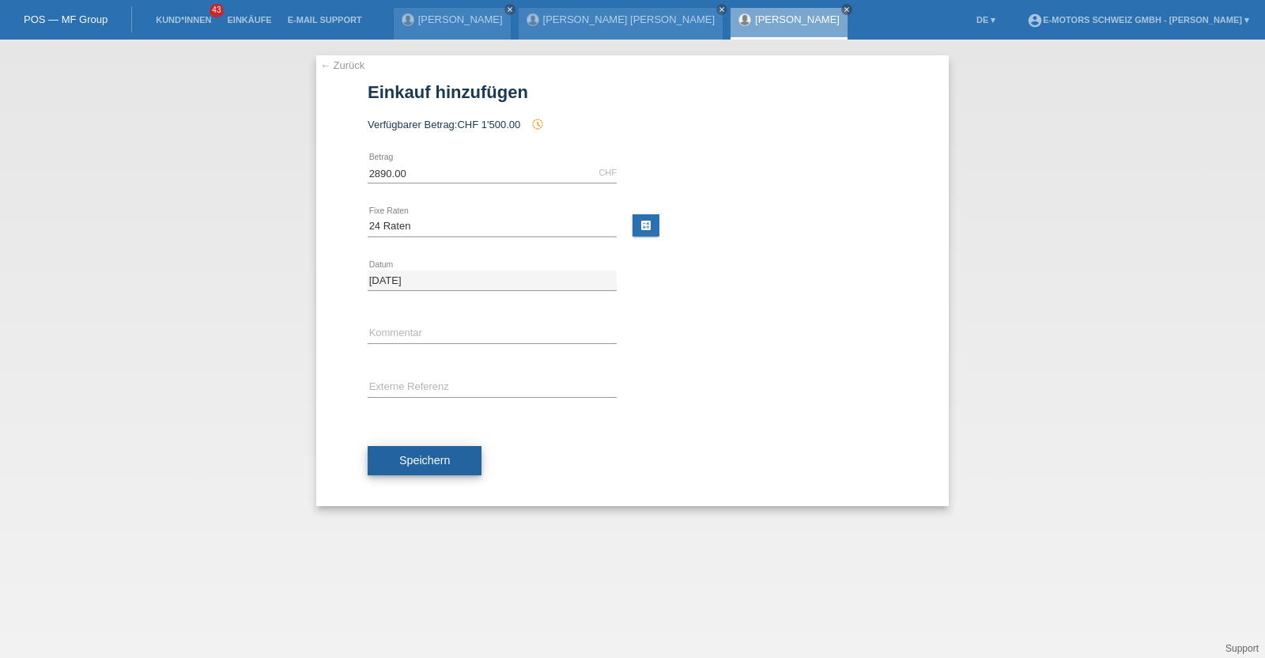
click at [400, 458] on span "Speichern" at bounding box center [424, 460] width 51 height 13
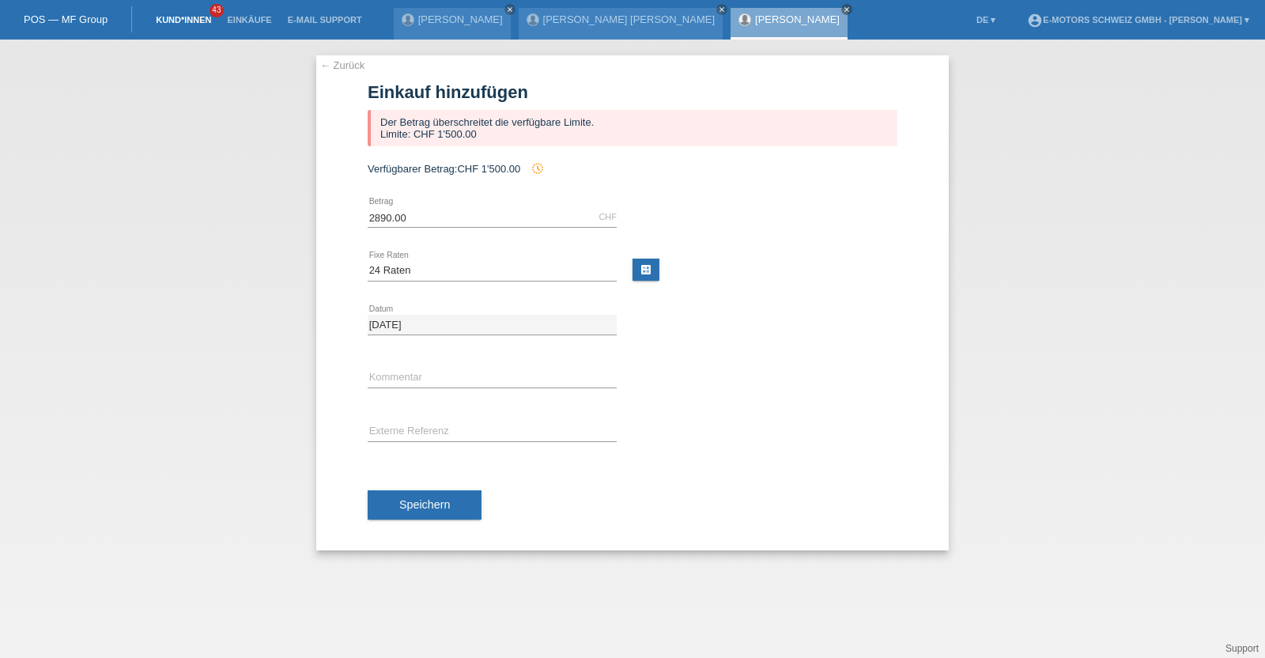
click at [197, 20] on link "Kund*innen" at bounding box center [183, 19] width 71 height 9
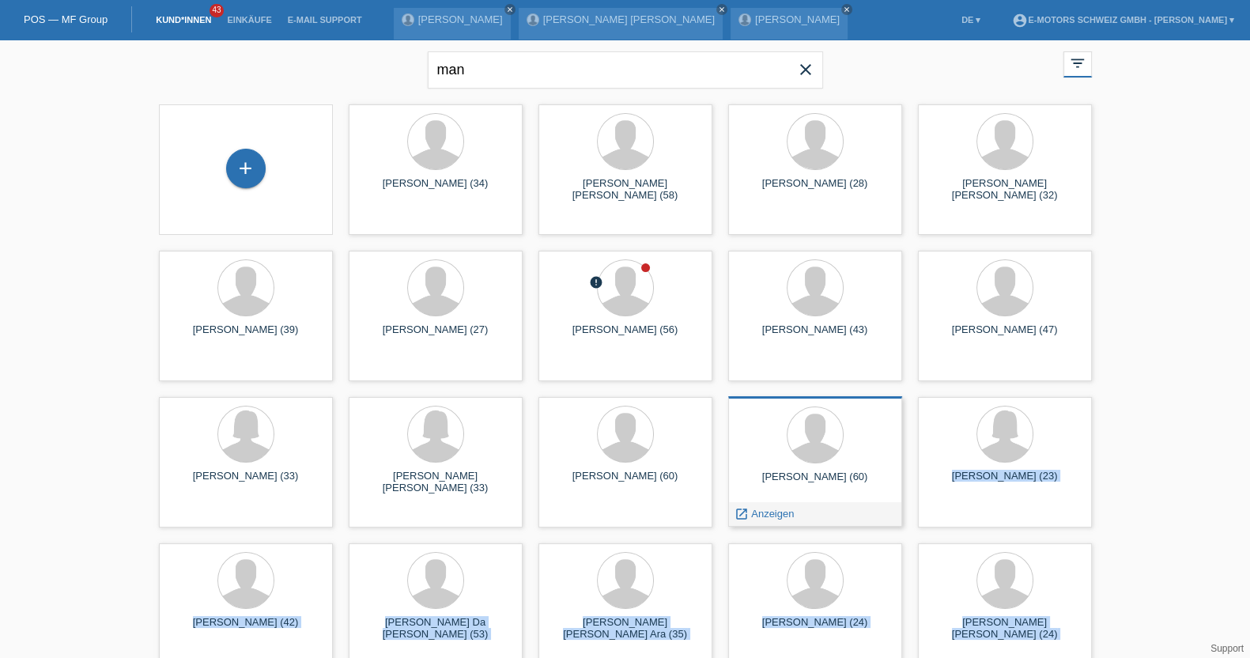
drag, startPoint x: 814, startPoint y: 292, endPoint x: 889, endPoint y: 507, distance: 226.7
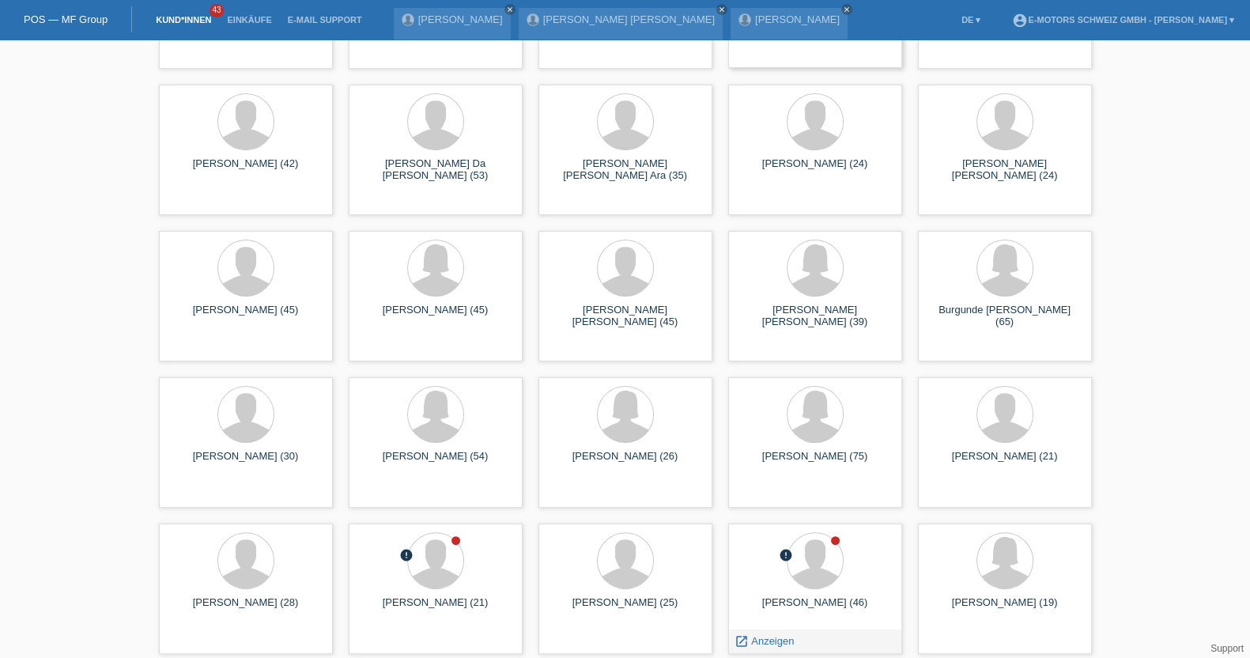
scroll to position [632, 0]
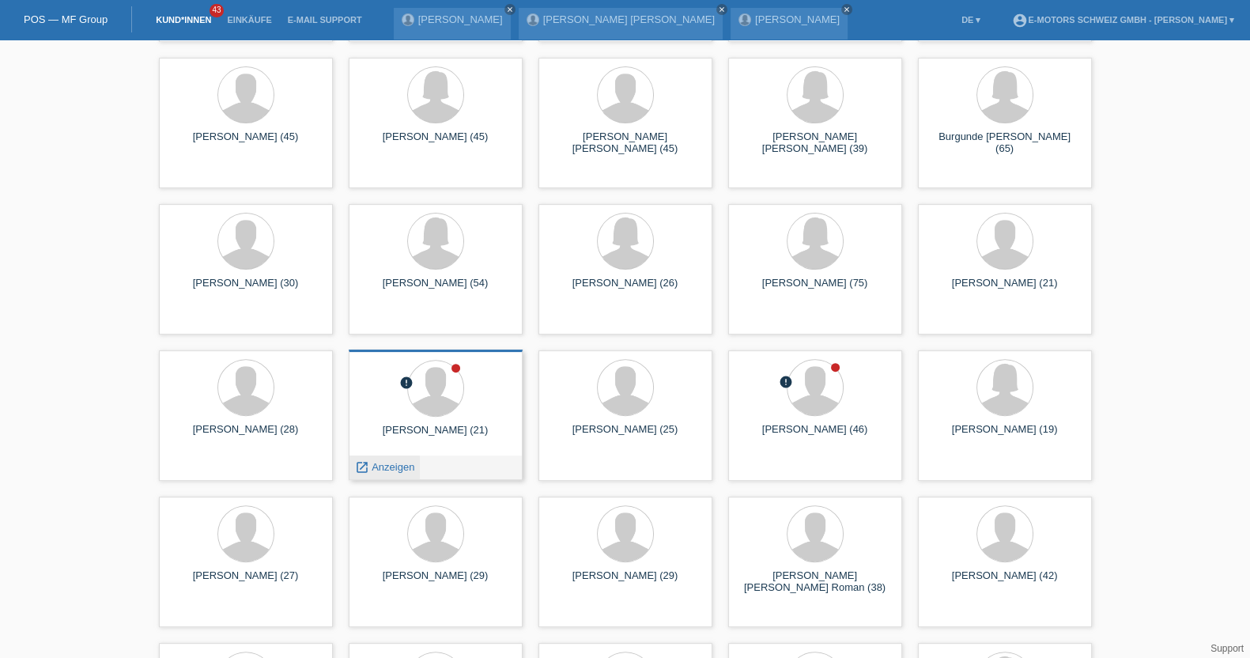
click at [391, 472] on span "Anzeigen" at bounding box center [393, 467] width 43 height 12
